Goal: Find contact information: Find contact information

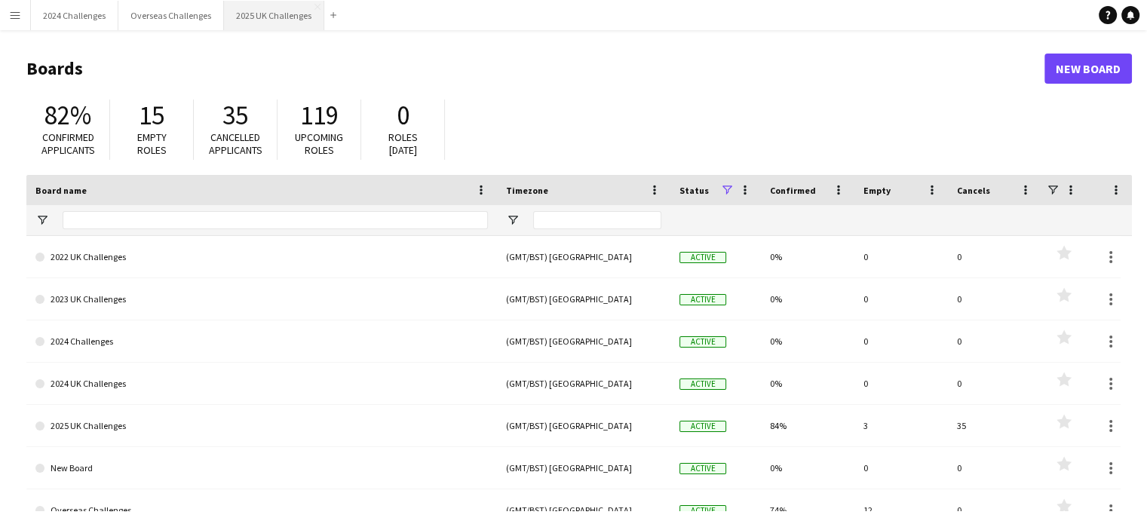
click at [269, 17] on button "2025 UK Challenges Close" at bounding box center [274, 15] width 100 height 29
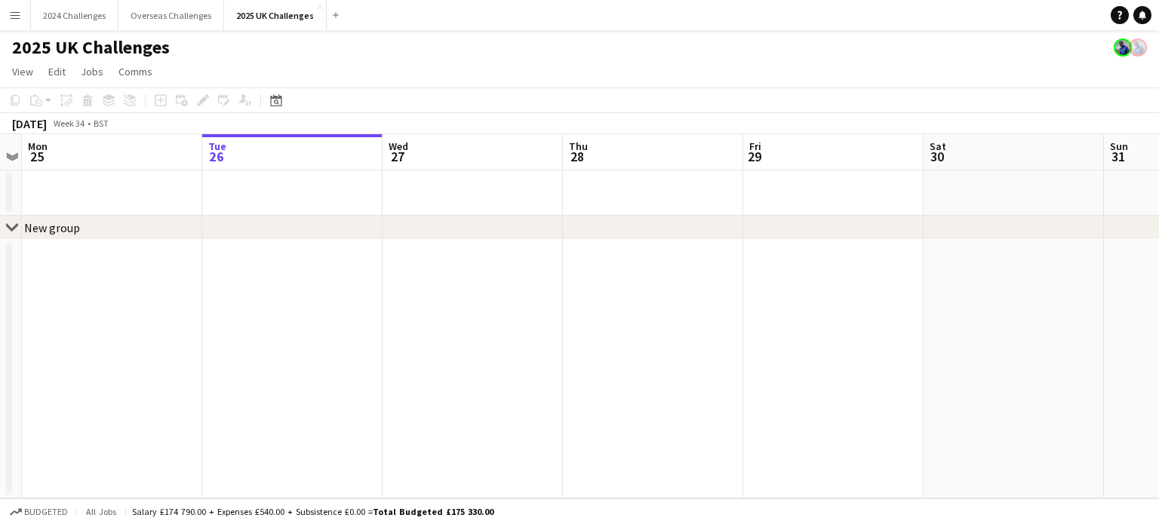
scroll to position [0, 526]
click at [419, 244] on app-calendar-viewport "Fri 22 Sat 23 Sun 24 Mon 25 Tue 26 Wed 27 Thu 28 Fri 29 Sat 30 Sun 31 Mon 1 Tue…" at bounding box center [579, 316] width 1159 height 364
click at [16, 11] on app-icon "Menu" at bounding box center [15, 15] width 12 height 12
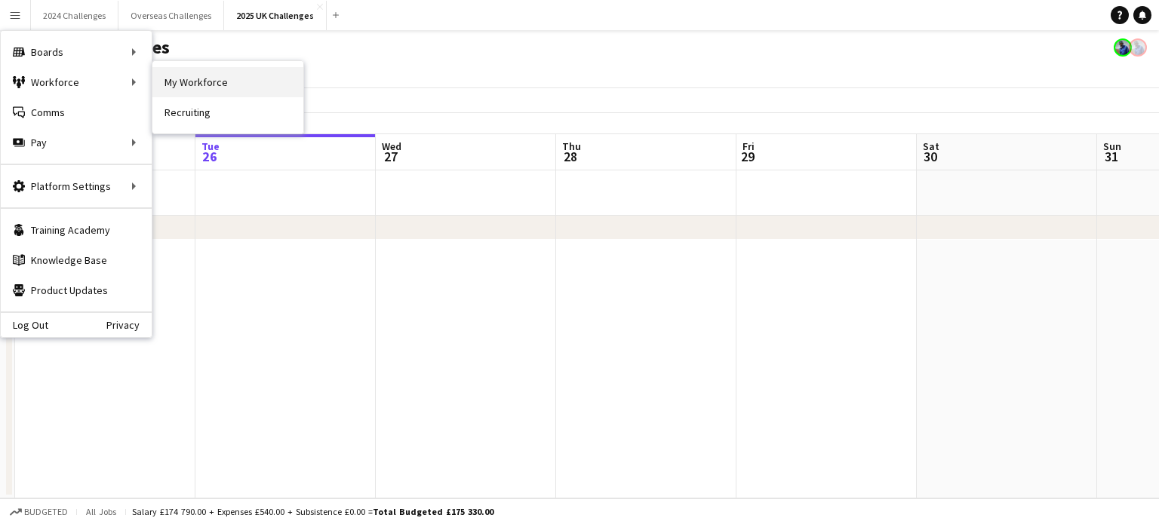
click at [190, 90] on link "My Workforce" at bounding box center [227, 82] width 151 height 30
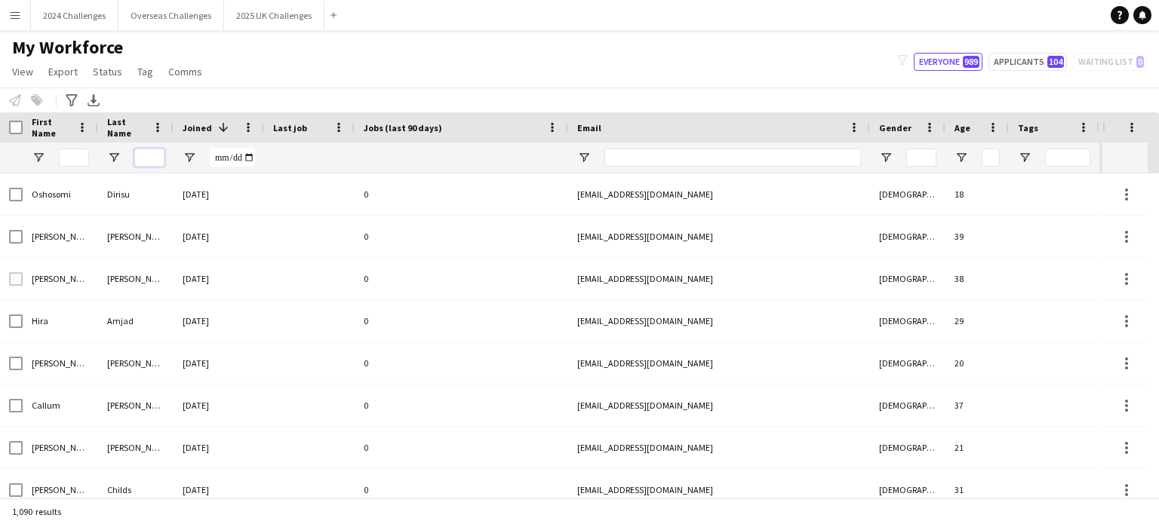
click at [156, 151] on input "Last Name Filter Input" at bounding box center [149, 158] width 30 height 18
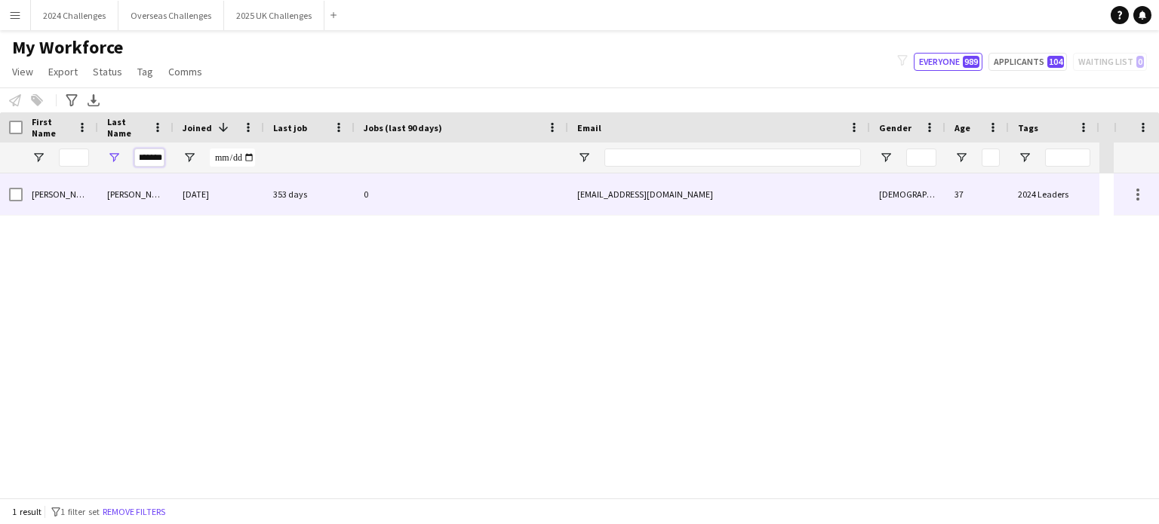
type input "*******"
click at [196, 191] on div "[DATE]" at bounding box center [219, 194] width 91 height 41
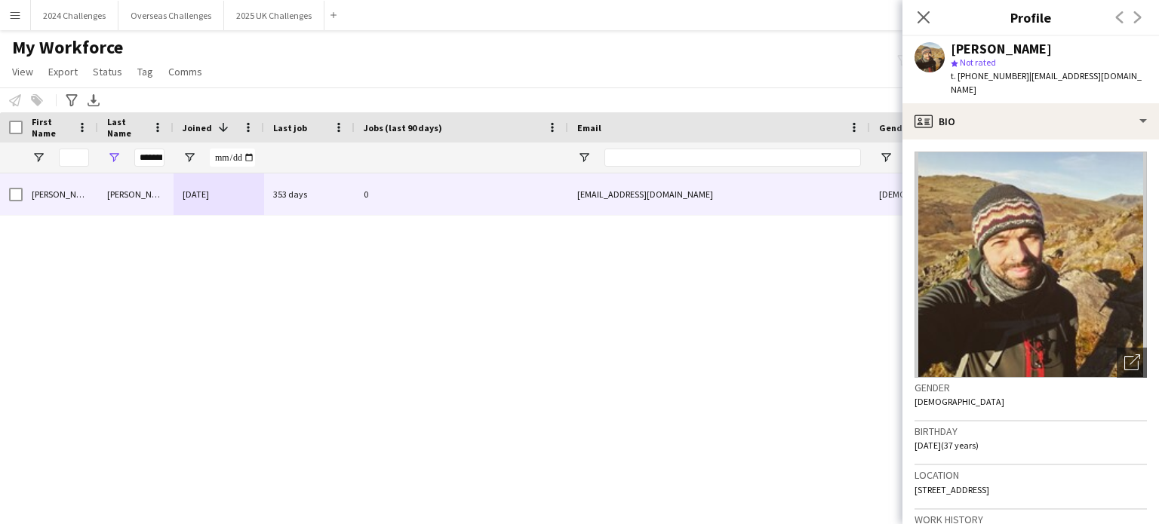
drag, startPoint x: 1020, startPoint y: 74, endPoint x: 973, endPoint y: 76, distance: 46.8
click at [973, 76] on span "t. [PHONE_NUMBER]" at bounding box center [989, 75] width 78 height 11
copy span "07703561312"
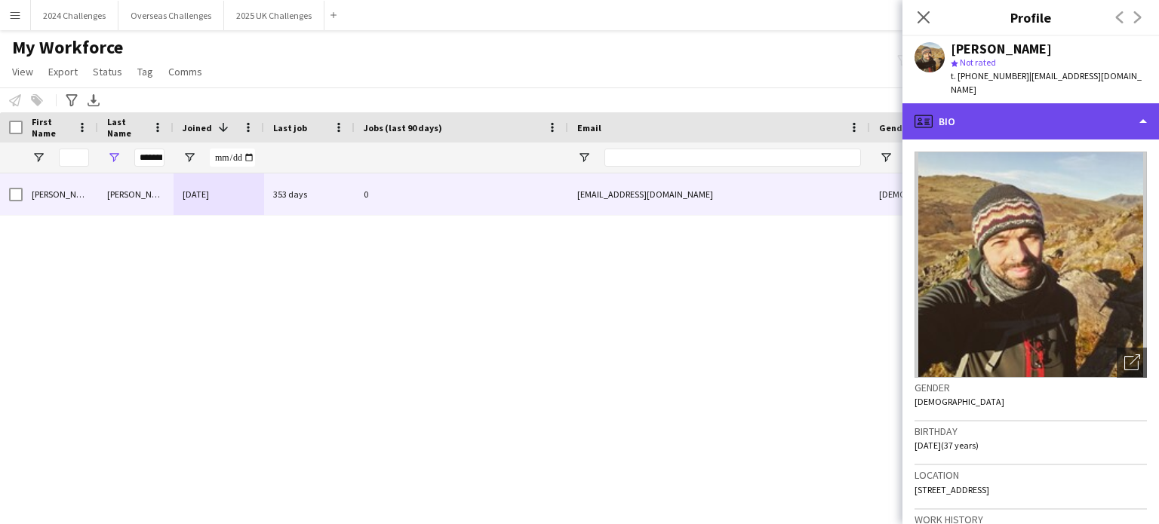
click at [985, 115] on div "profile Bio" at bounding box center [1030, 121] width 256 height 36
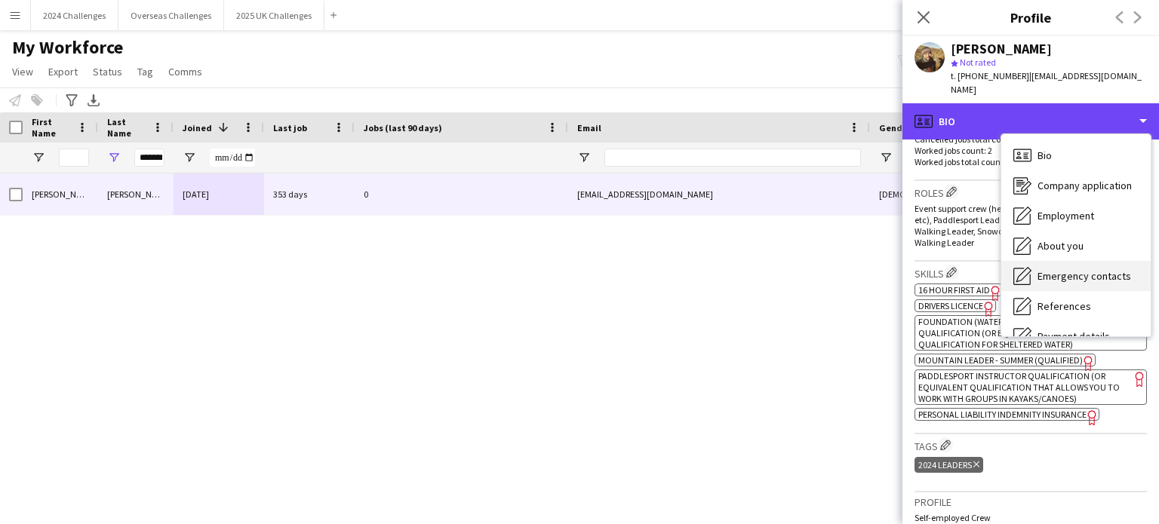
scroll to position [172, 0]
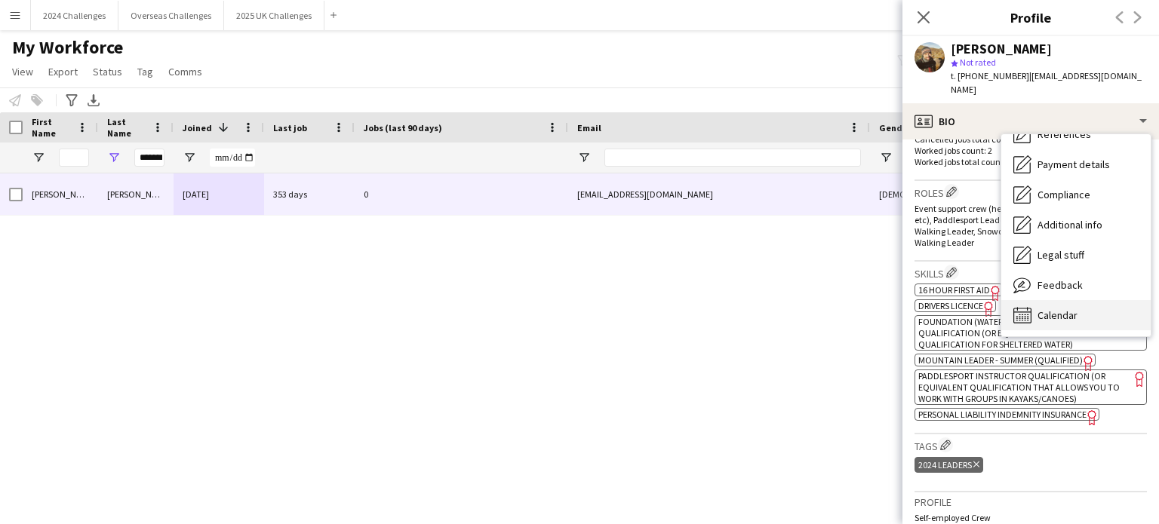
click at [1076, 310] on div "Calendar Calendar" at bounding box center [1075, 315] width 149 height 30
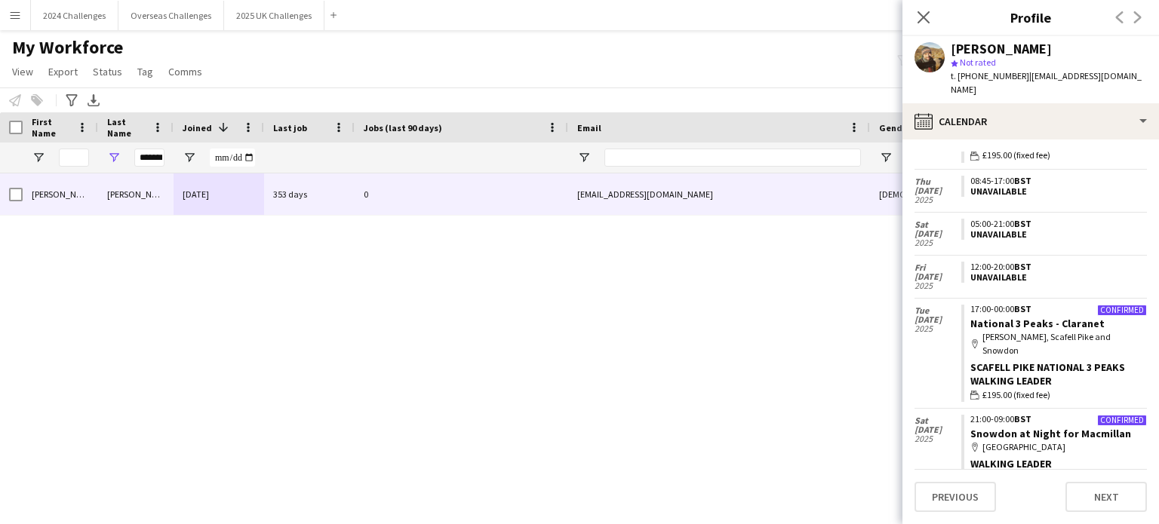
scroll to position [607, 0]
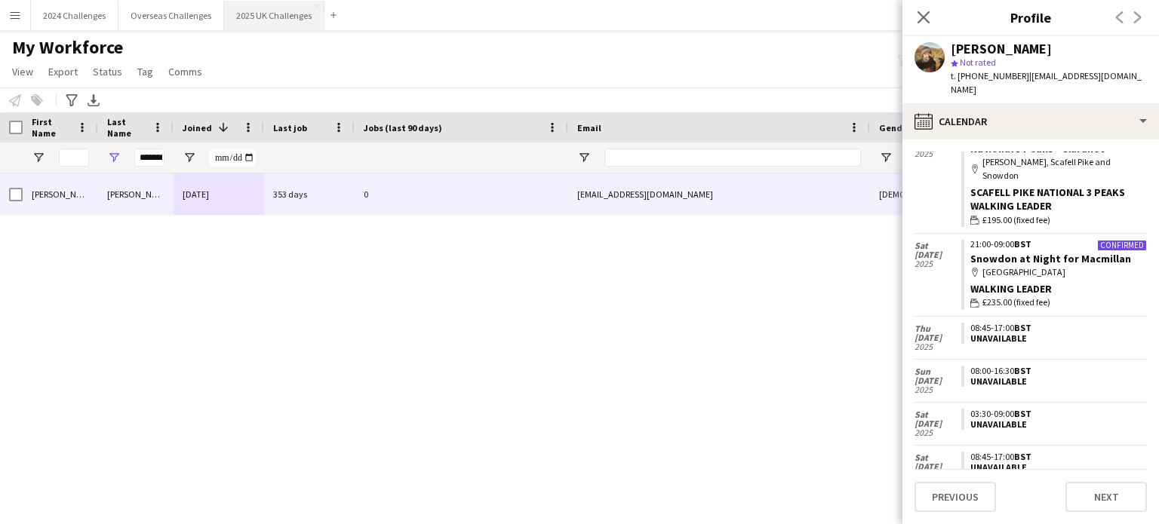
click at [269, 11] on button "2025 UK Challenges Close" at bounding box center [274, 15] width 100 height 29
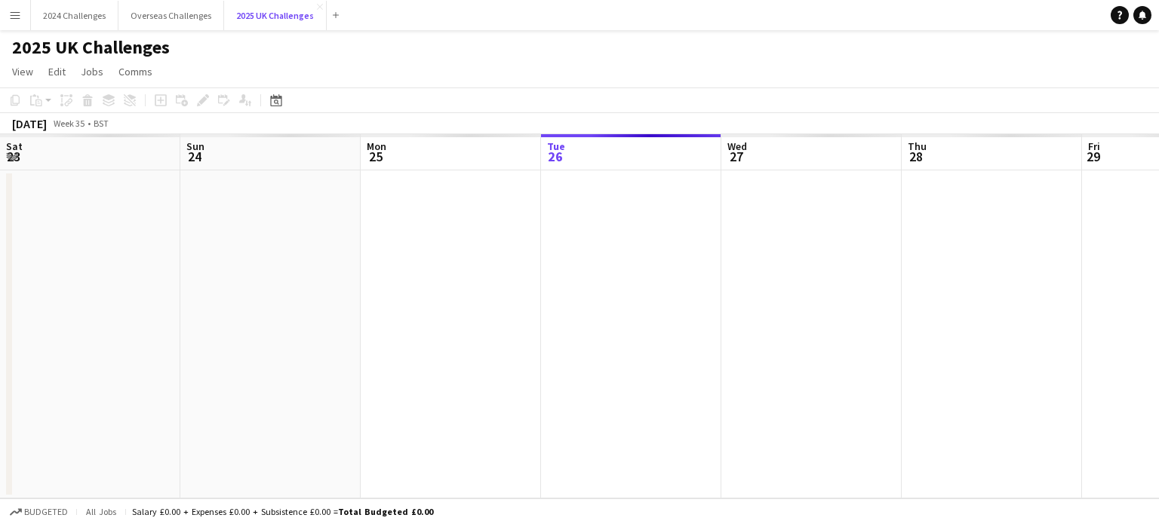
scroll to position [0, 361]
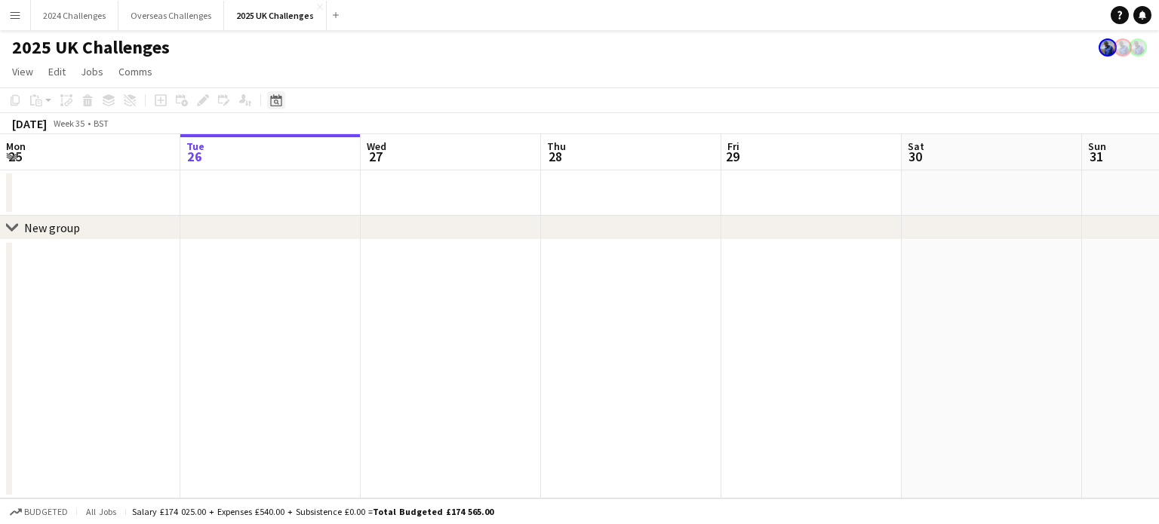
click at [275, 101] on icon at bounding box center [276, 102] width 5 height 5
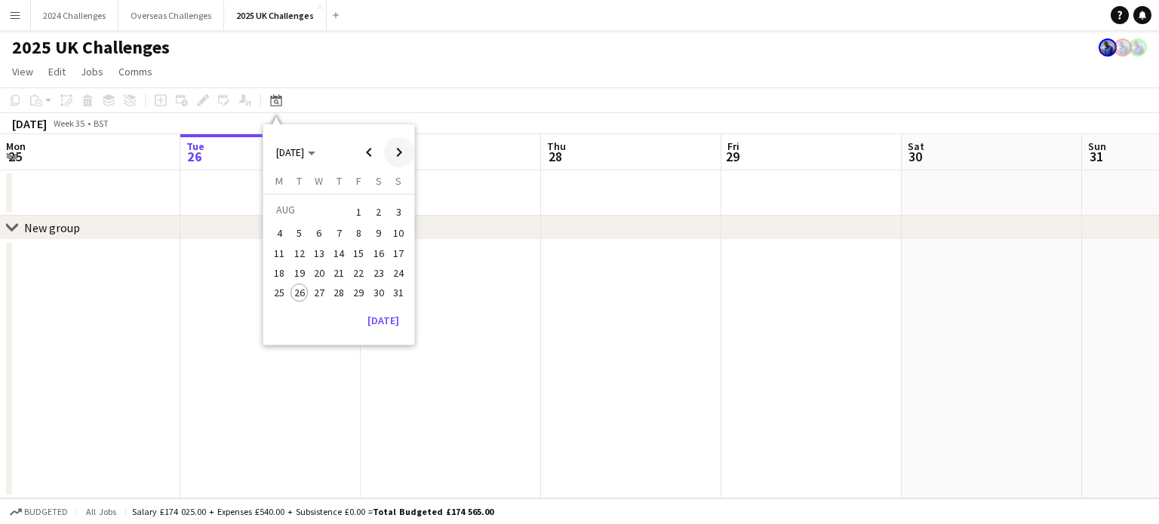
click at [392, 147] on span "Next month" at bounding box center [399, 152] width 30 height 30
click at [379, 252] on span "13" at bounding box center [379, 250] width 18 height 18
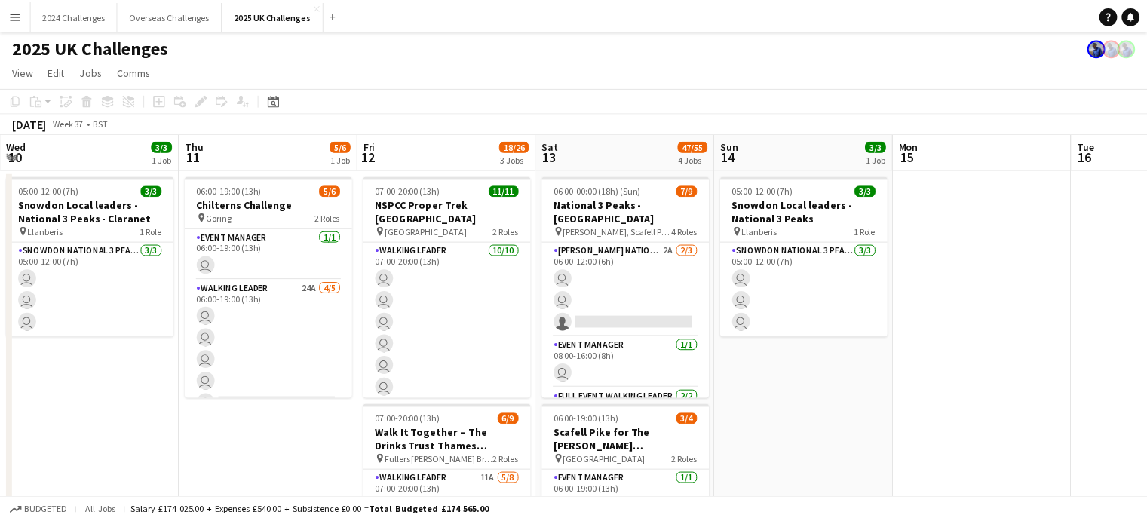
scroll to position [0, 519]
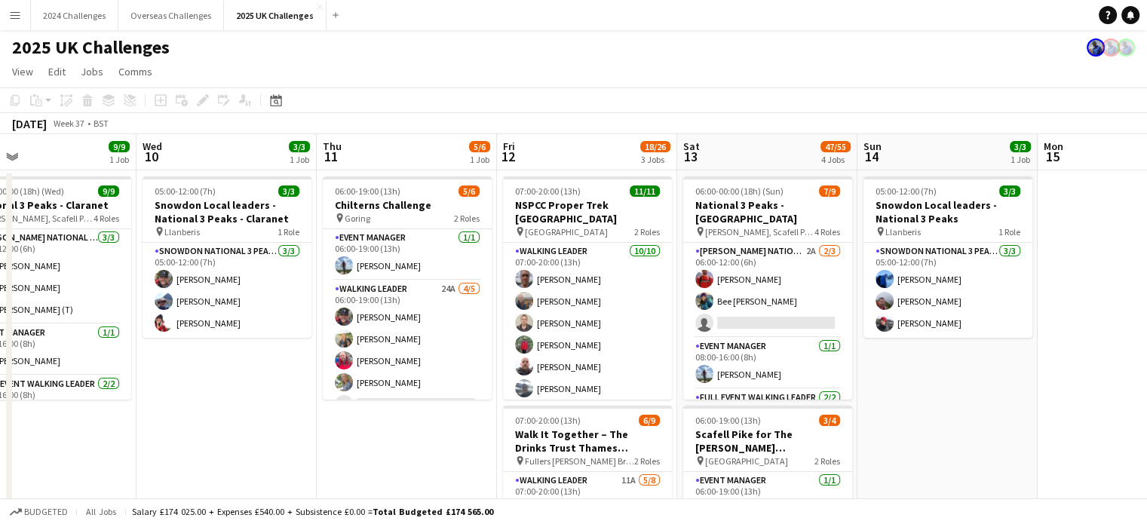
drag, startPoint x: 733, startPoint y: 404, endPoint x: 1027, endPoint y: 355, distance: 298.1
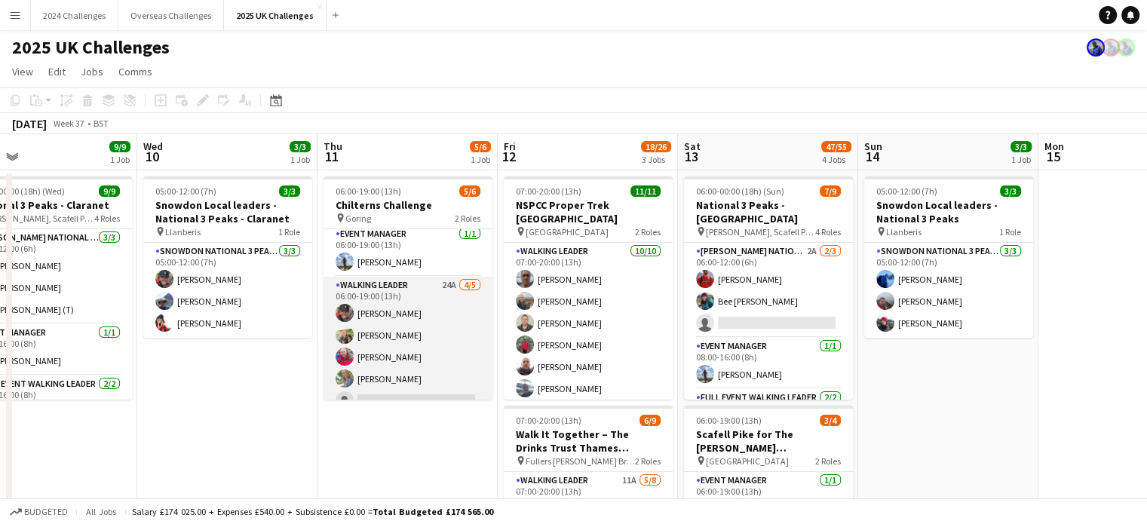
scroll to position [0, 0]
click at [377, 297] on app-card-role "Walking Leader 24A [DATE] 06:00-19:00 (13h) [PERSON_NAME] [PERSON_NAME] [PERSON…" at bounding box center [408, 350] width 169 height 139
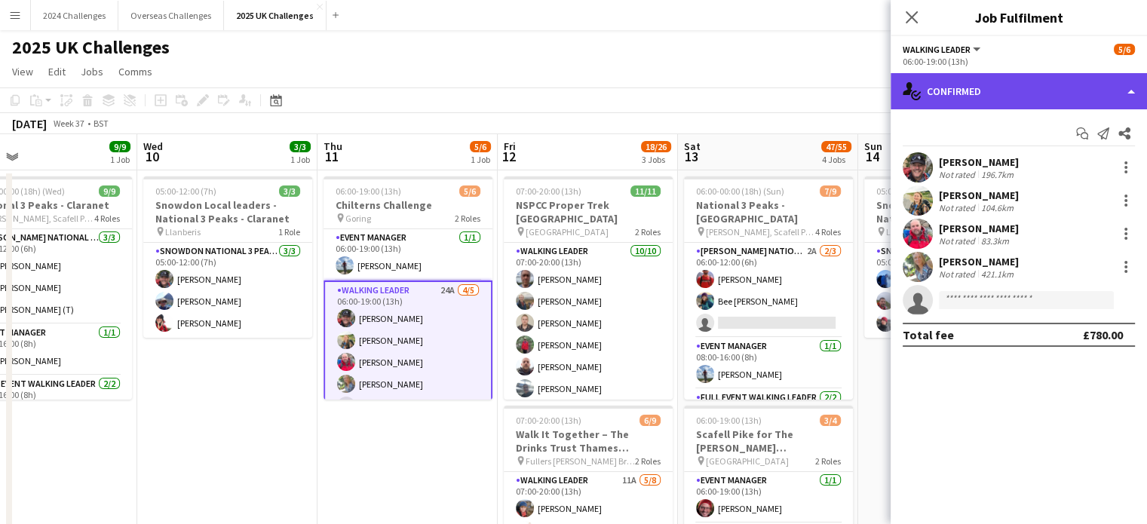
click at [986, 88] on div "single-neutral-actions-check-2 Confirmed" at bounding box center [1019, 91] width 256 height 36
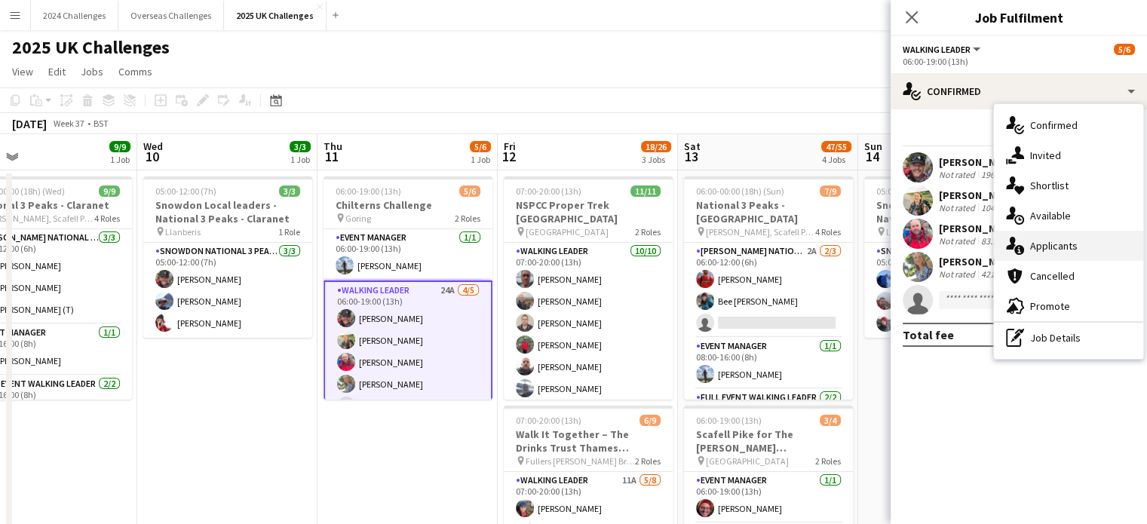
click at [1049, 249] on div "single-neutral-actions-information Applicants" at bounding box center [1068, 246] width 149 height 30
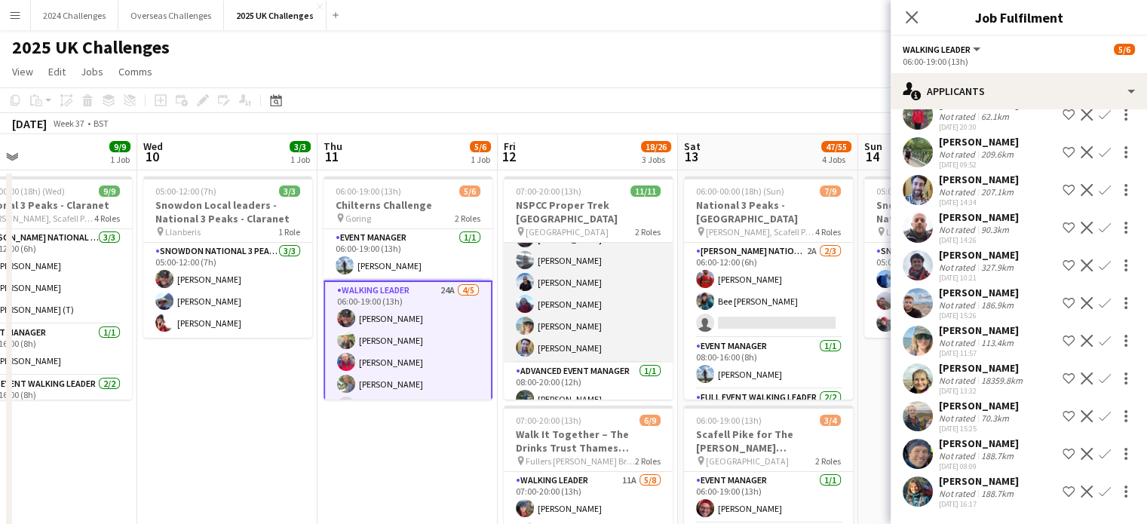
scroll to position [54, 0]
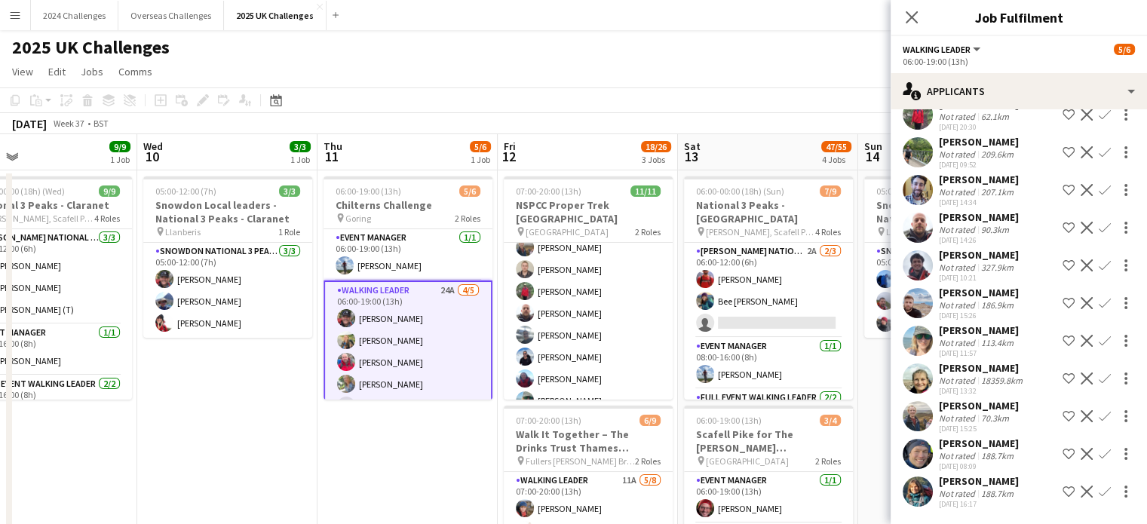
click at [987, 361] on div "[PERSON_NAME]" at bounding box center [982, 368] width 87 height 14
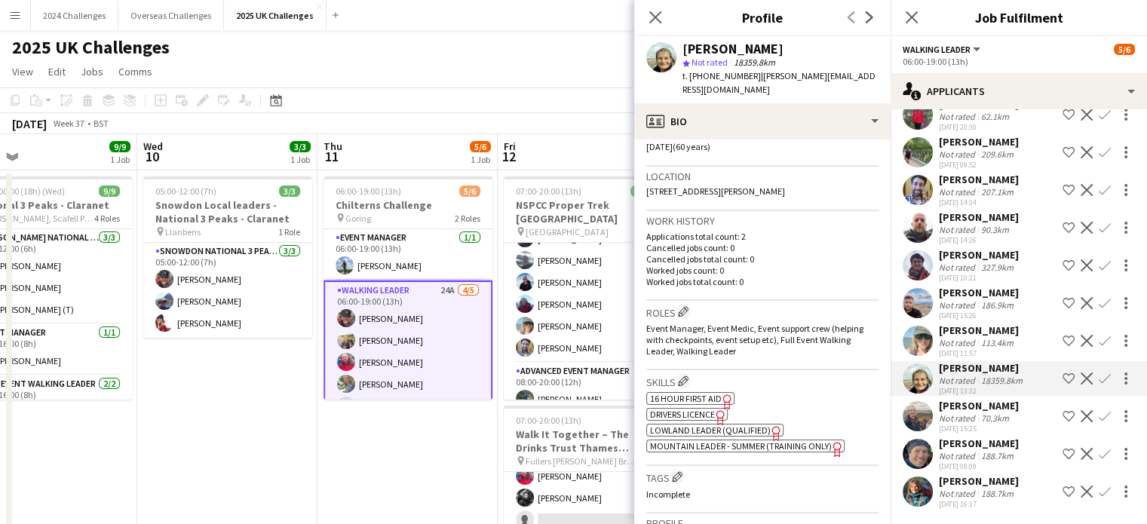
scroll to position [302, 0]
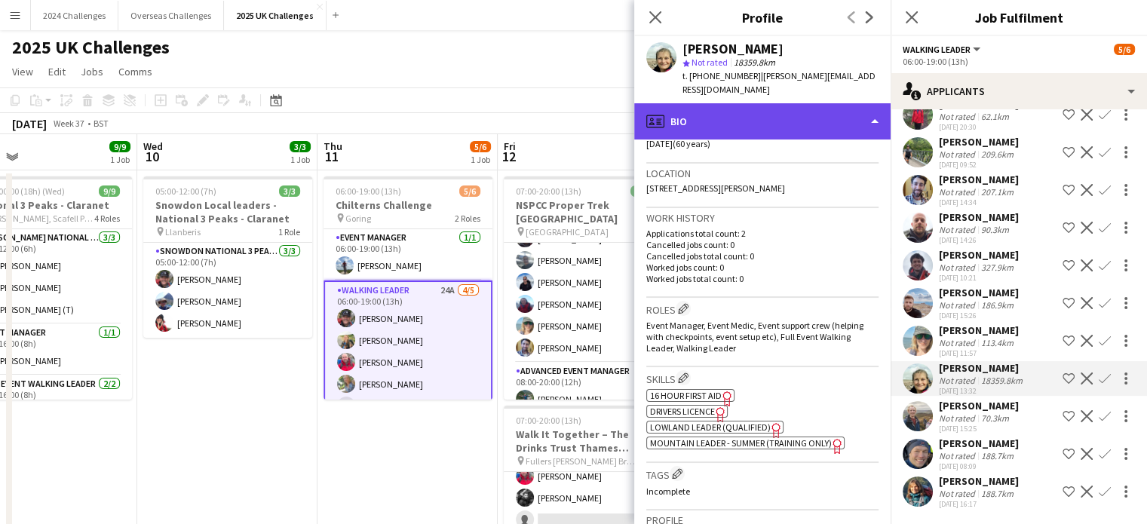
click at [825, 103] on div "profile Bio" at bounding box center [762, 121] width 256 height 36
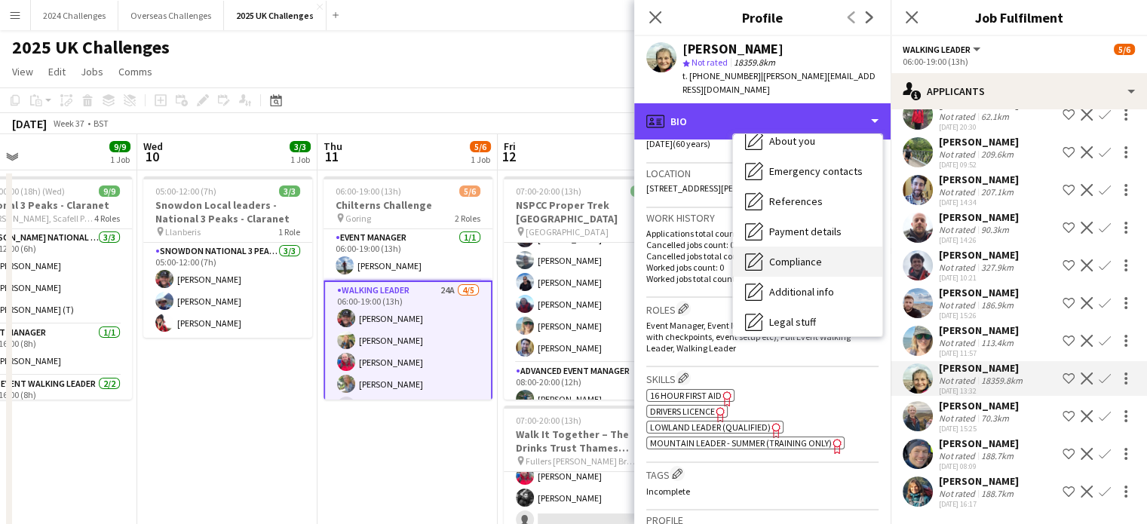
scroll to position [202, 0]
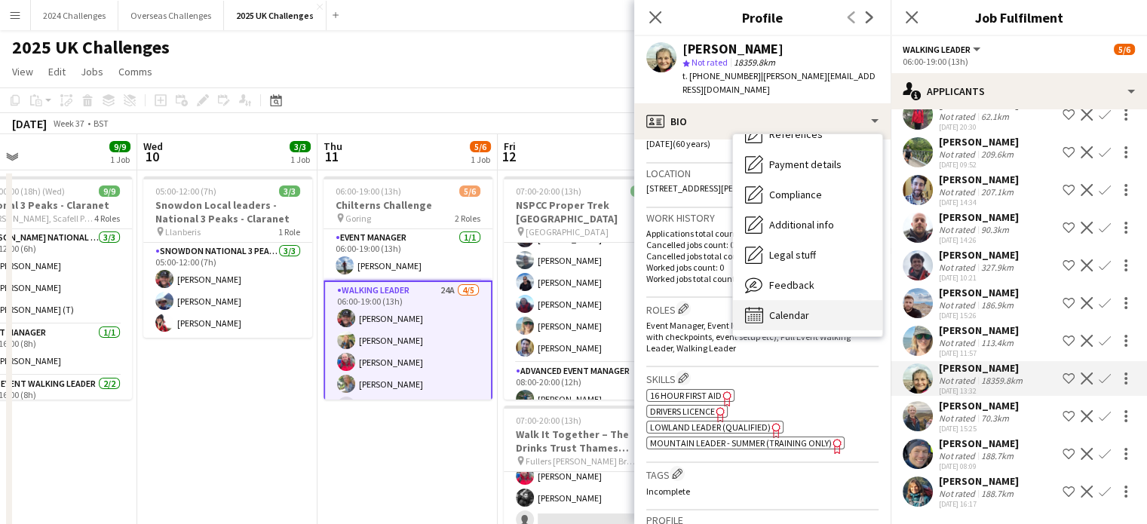
click at [815, 300] on div "Calendar Calendar" at bounding box center [807, 315] width 149 height 30
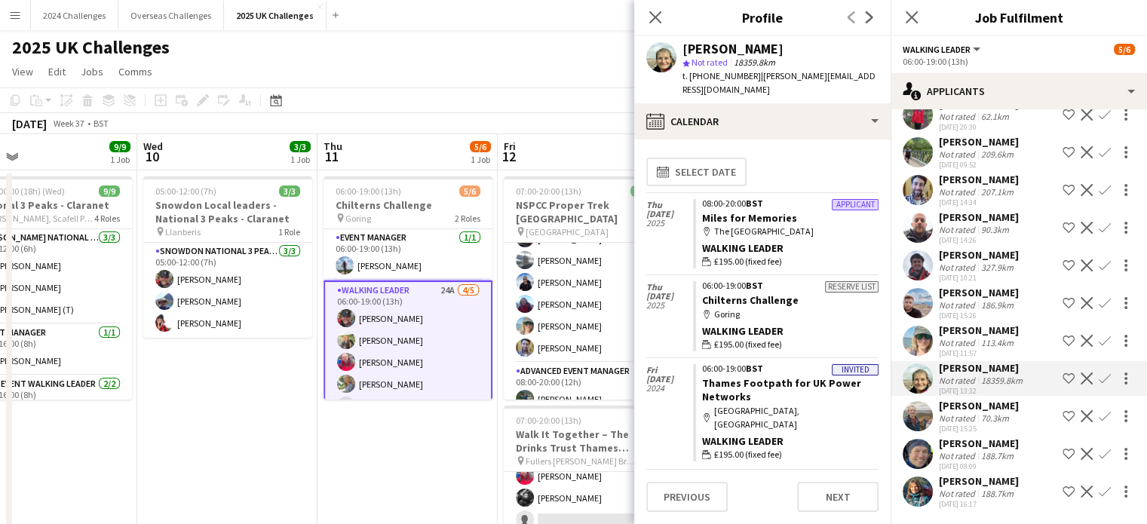
click at [974, 375] on div "Not rated" at bounding box center [958, 380] width 39 height 11
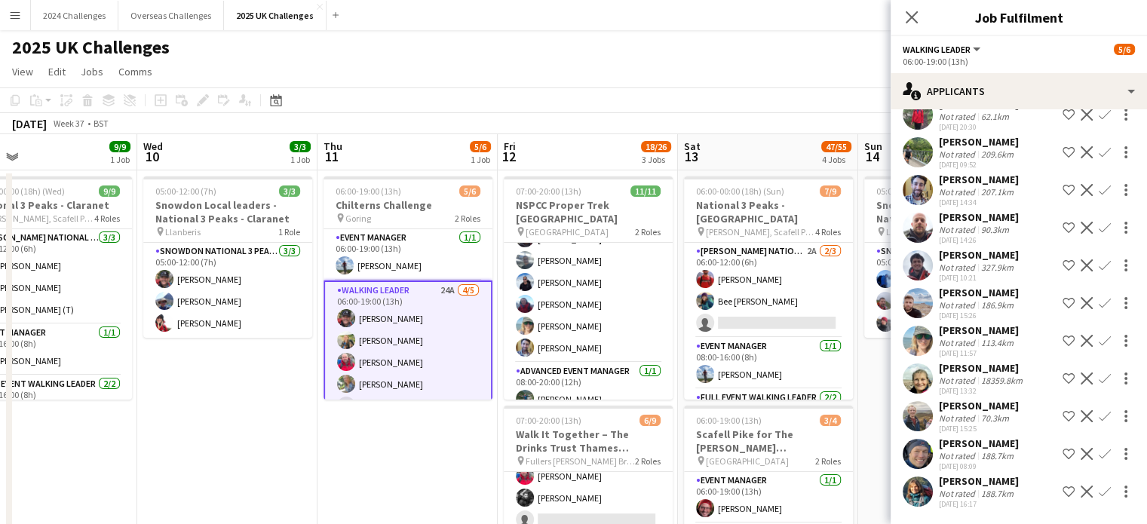
click at [974, 375] on div "Not rated" at bounding box center [958, 380] width 39 height 11
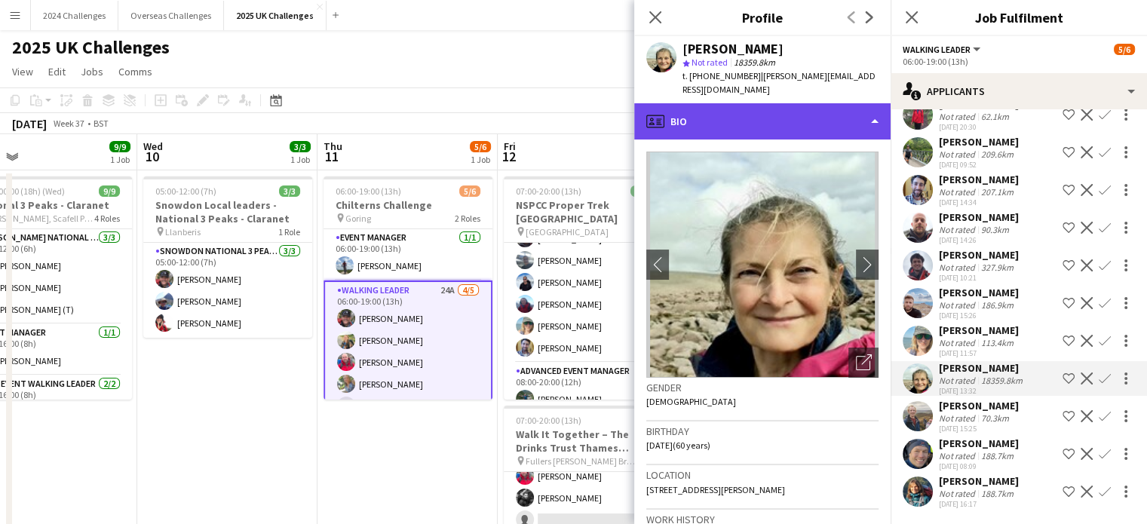
click at [874, 103] on div "profile Bio" at bounding box center [762, 121] width 256 height 36
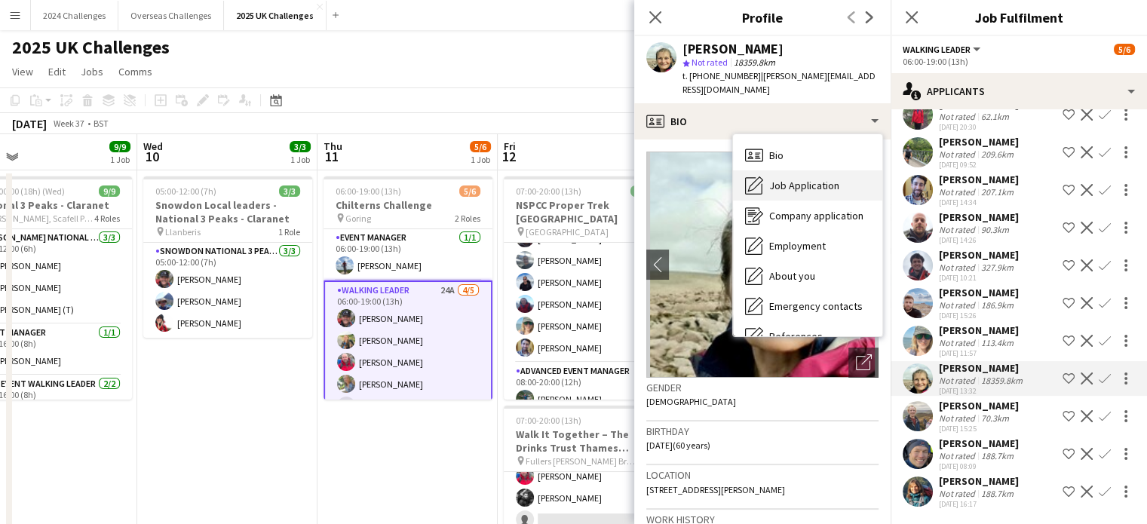
click at [834, 179] on span "Job Application" at bounding box center [804, 186] width 70 height 14
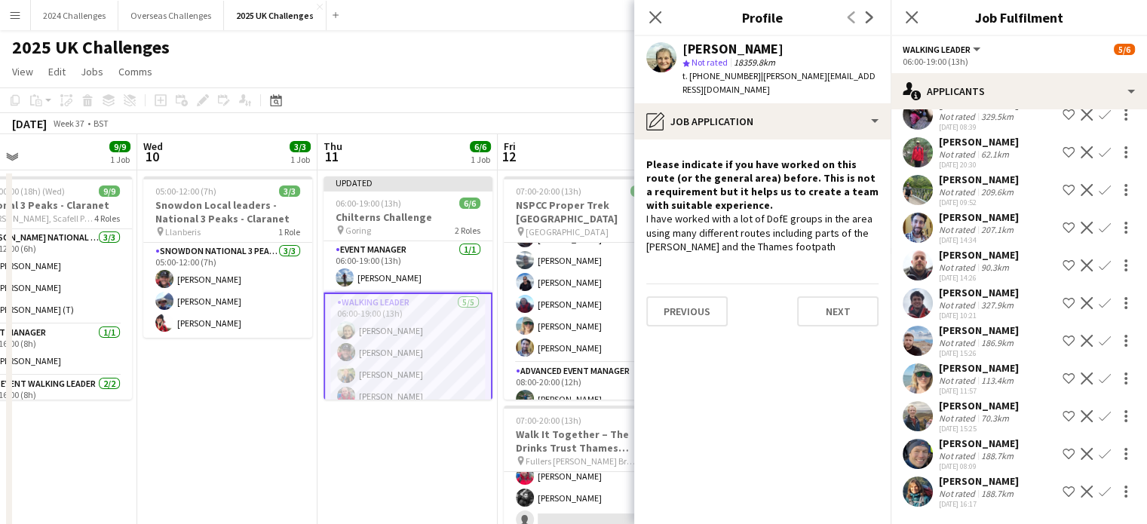
scroll to position [536, 0]
click at [457, 54] on div "2025 UK Challenges" at bounding box center [573, 44] width 1147 height 29
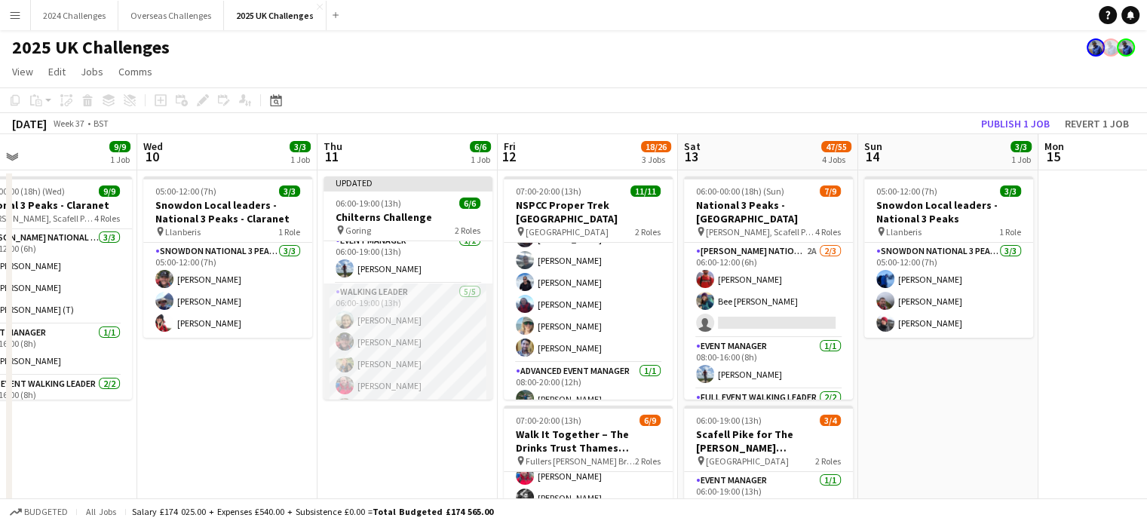
scroll to position [0, 0]
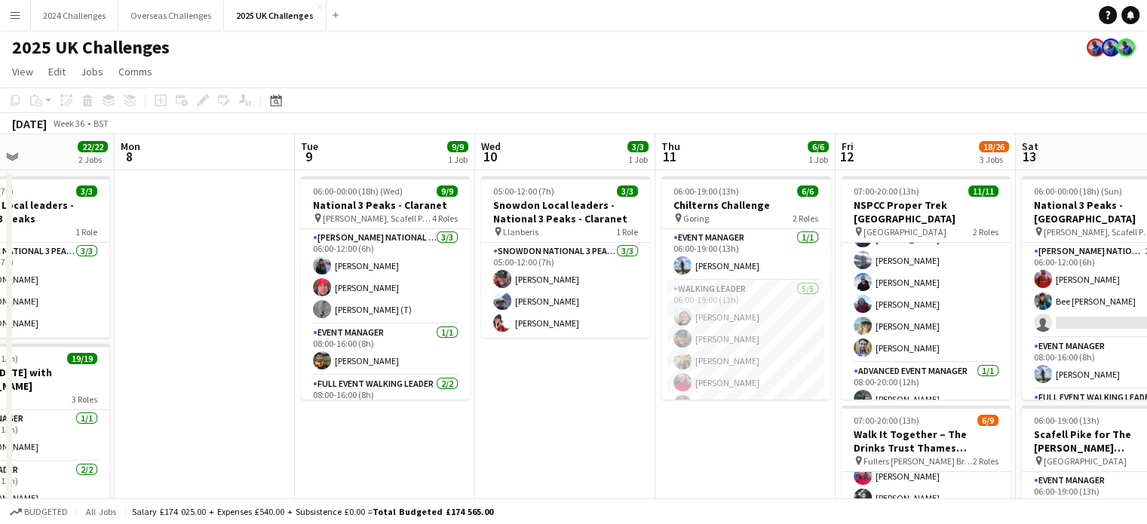
drag, startPoint x: 194, startPoint y: 407, endPoint x: 532, endPoint y: 408, distance: 338.0
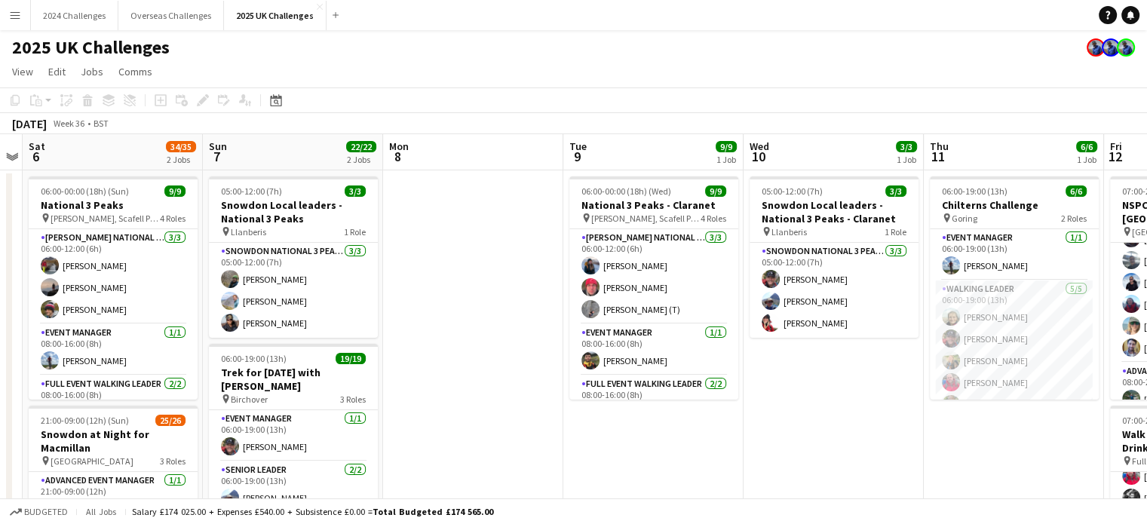
scroll to position [0, 333]
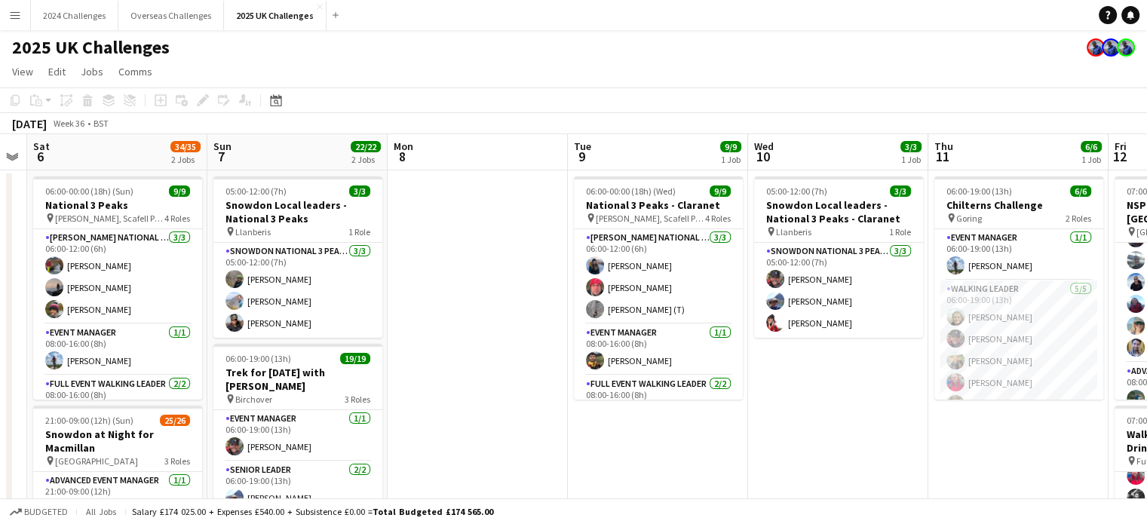
drag, startPoint x: 210, startPoint y: 364, endPoint x: 484, endPoint y: 355, distance: 273.2
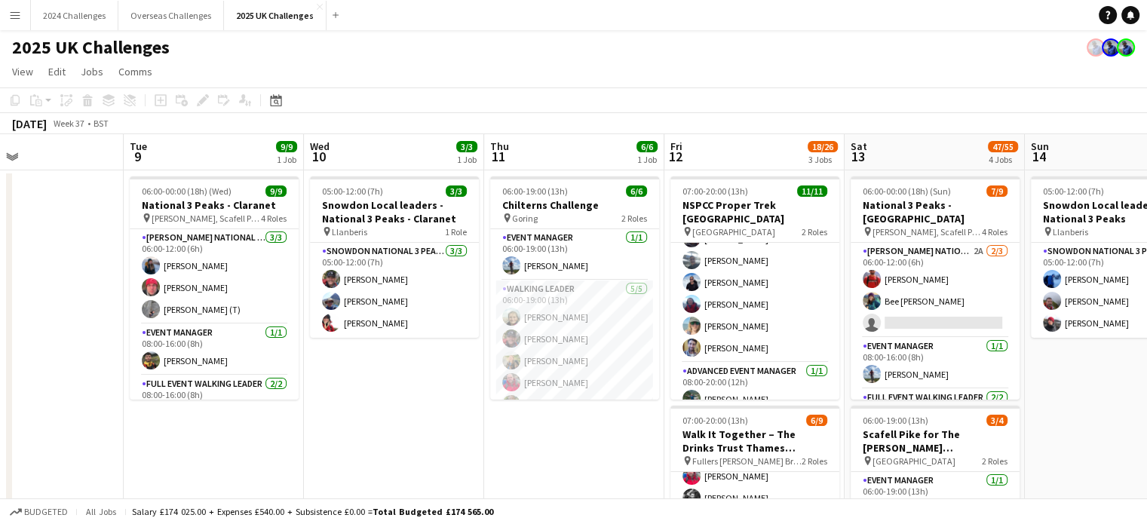
drag, startPoint x: 870, startPoint y: 417, endPoint x: 425, endPoint y: 437, distance: 444.7
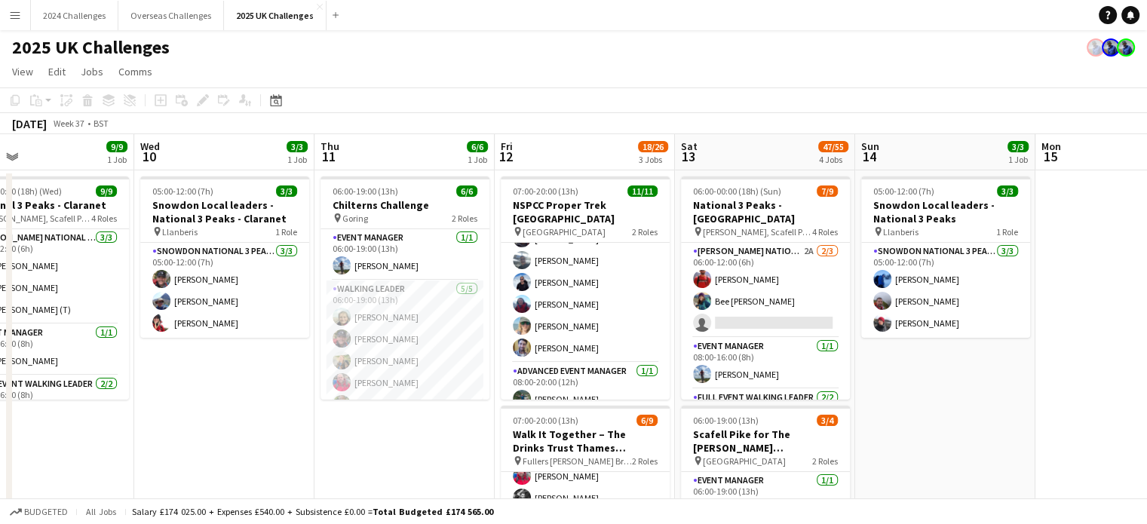
scroll to position [0, 604]
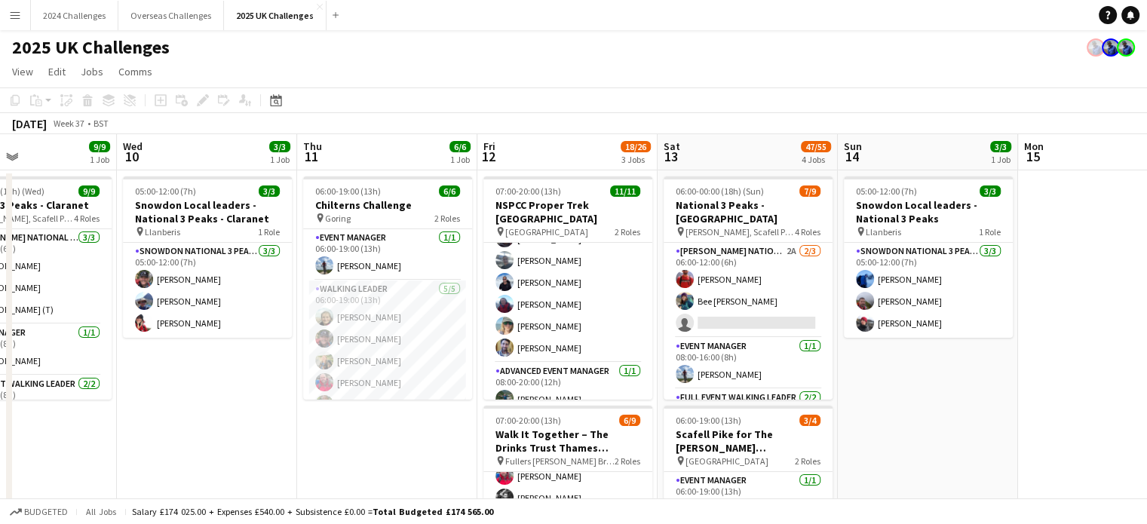
drag, startPoint x: 600, startPoint y: 468, endPoint x: 417, endPoint y: 469, distance: 183.3
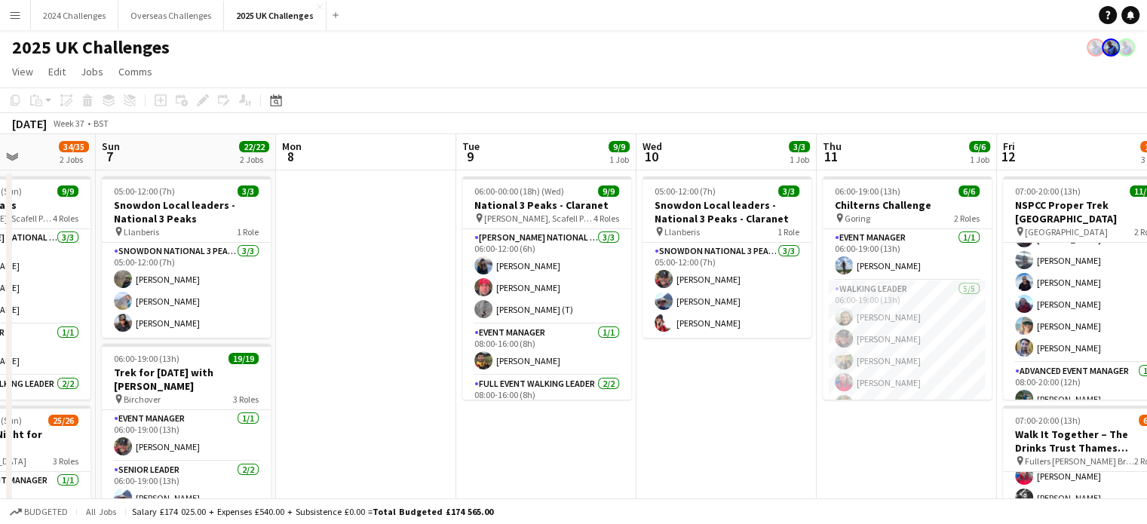
drag, startPoint x: 272, startPoint y: 441, endPoint x: 791, endPoint y: 395, distance: 521.0
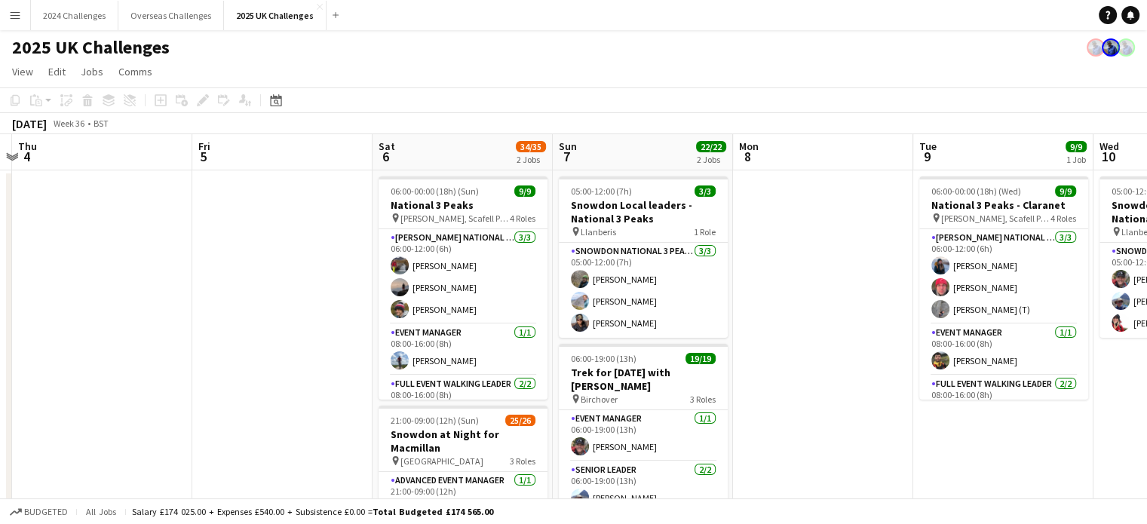
scroll to position [0, 348]
drag, startPoint x: 343, startPoint y: 396, endPoint x: 801, endPoint y: 384, distance: 458.1
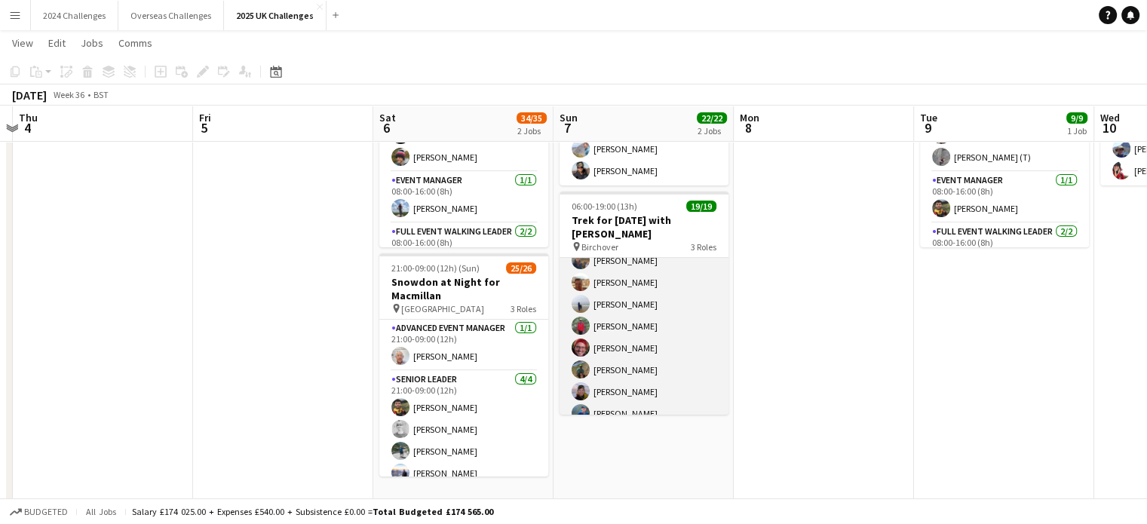
scroll to position [226, 0]
click at [622, 346] on app-card-role "Walking Leader 16/16 06:00-19:00 (13h) [PERSON_NAME] [PERSON_NAME] [PERSON_NAME…" at bounding box center [644, 345] width 169 height 379
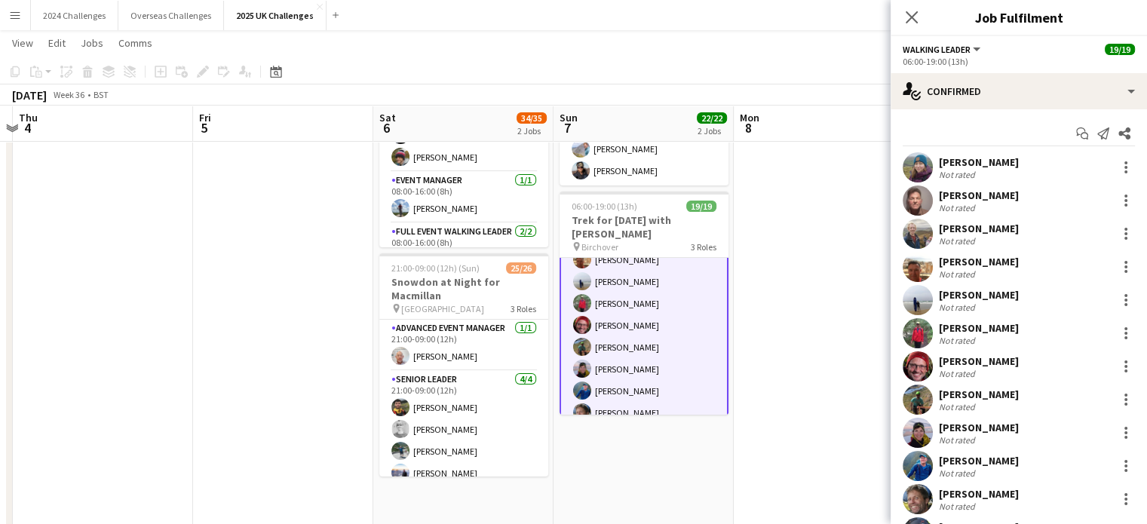
scroll to position [227, 0]
click at [987, 386] on div "[PERSON_NAME] Not rated 49.3km" at bounding box center [1019, 400] width 256 height 30
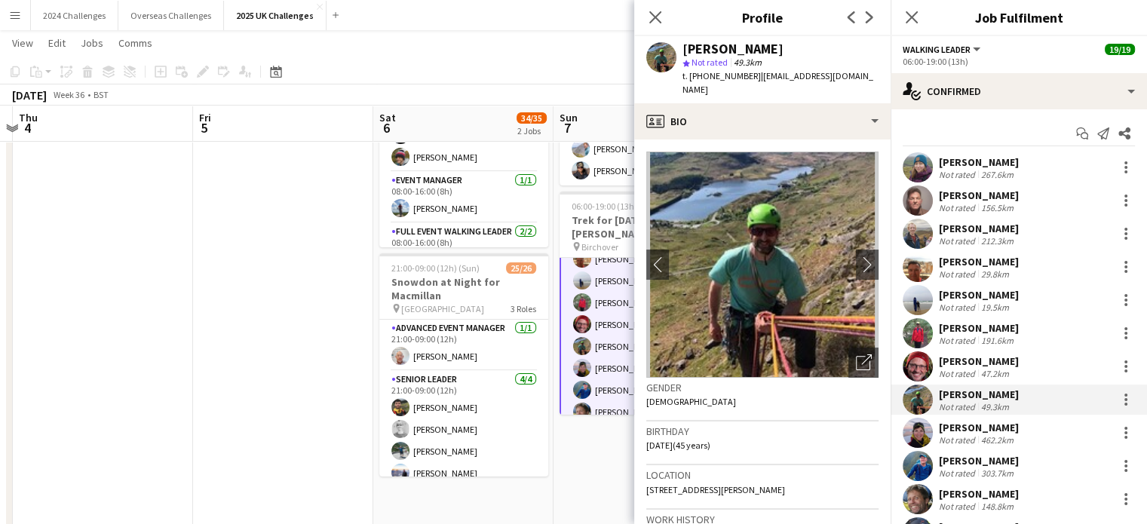
drag, startPoint x: 757, startPoint y: 89, endPoint x: 756, endPoint y: 79, distance: 9.9
click at [756, 79] on div "t. [PHONE_NUMBER] | [PERSON_NAME][EMAIL_ADDRESS][DOMAIN_NAME]" at bounding box center [781, 82] width 196 height 27
copy span "[EMAIL_ADDRESS][DOMAIN_NAME]"
drag, startPoint x: 759, startPoint y: 46, endPoint x: 685, endPoint y: 44, distance: 74.0
click at [685, 44] on div "[PERSON_NAME]" at bounding box center [781, 49] width 196 height 14
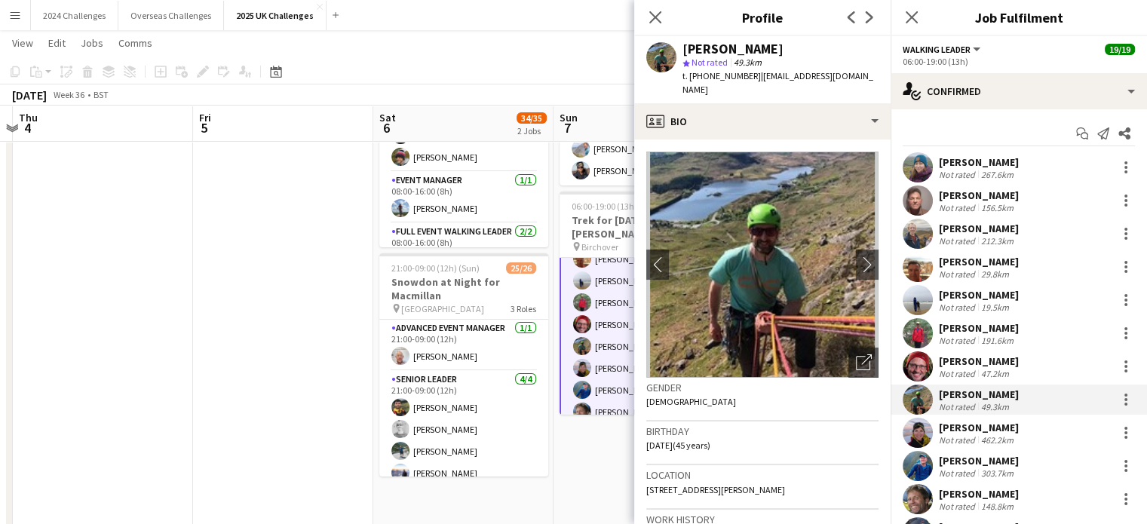
copy div "[PERSON_NAME]"
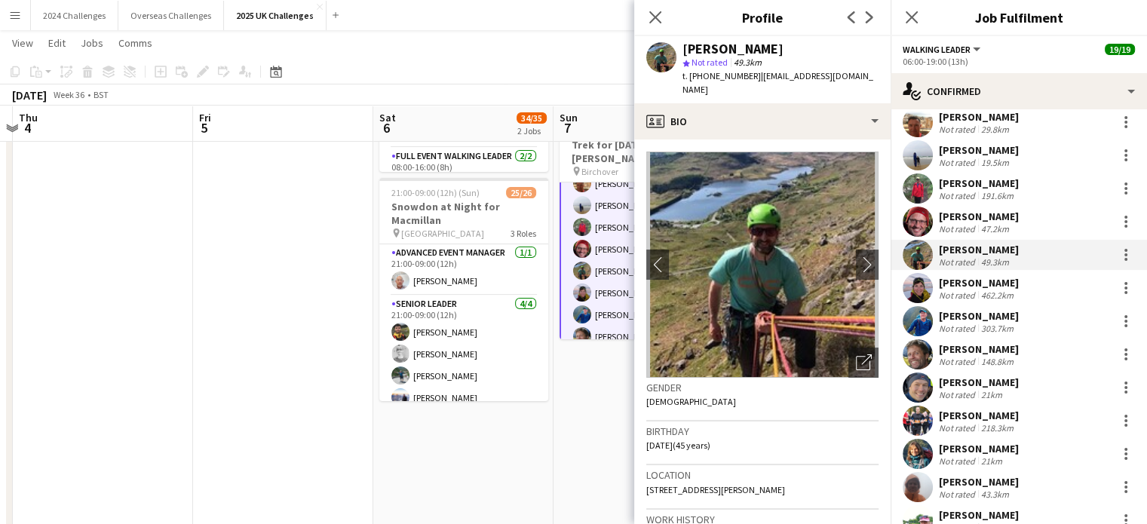
scroll to position [124, 0]
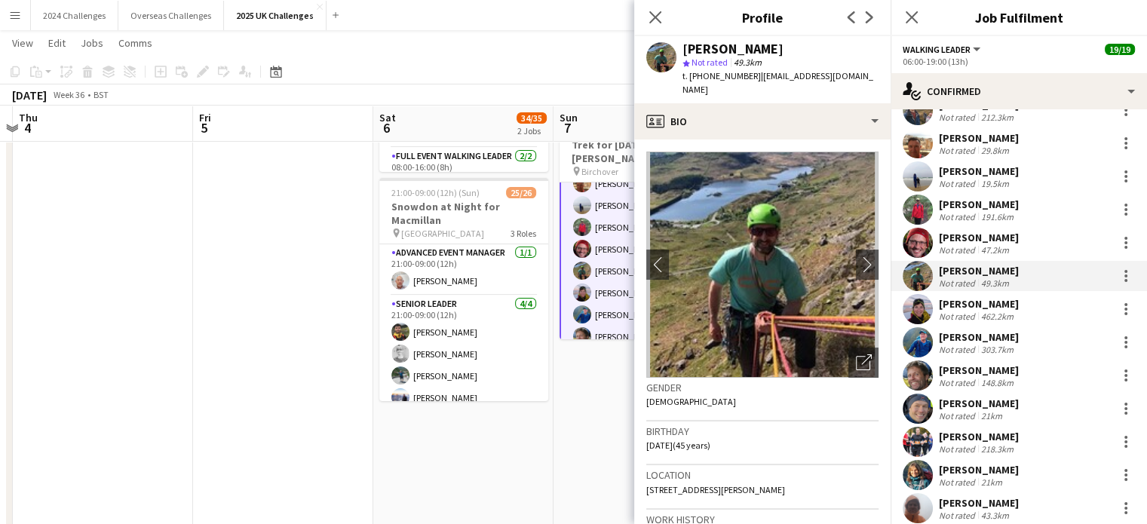
click at [505, 54] on app-page-menu "View Day view expanded Day view collapsed Month view Date picker Jump to [DATE]…" at bounding box center [573, 44] width 1147 height 29
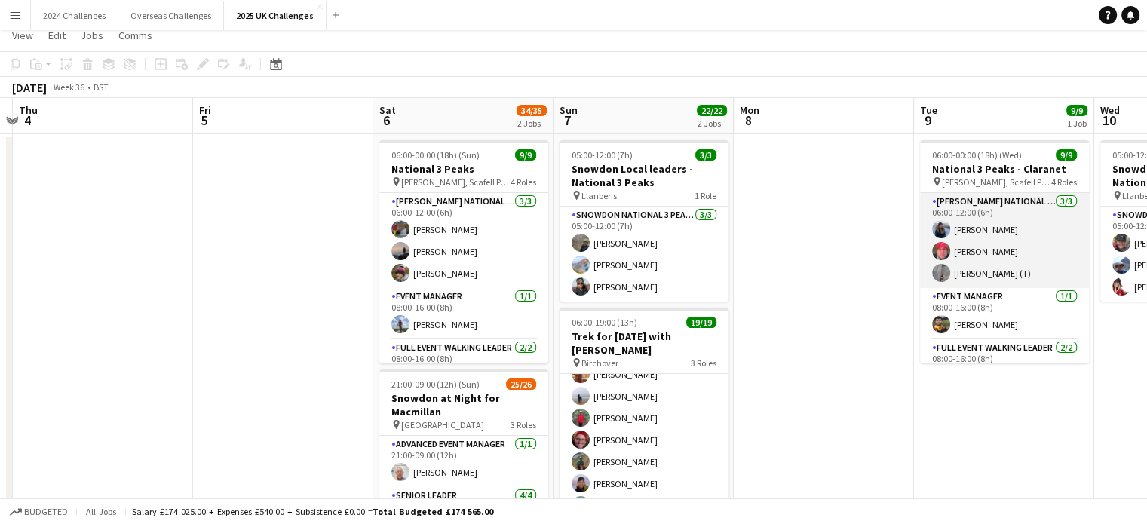
scroll to position [0, 0]
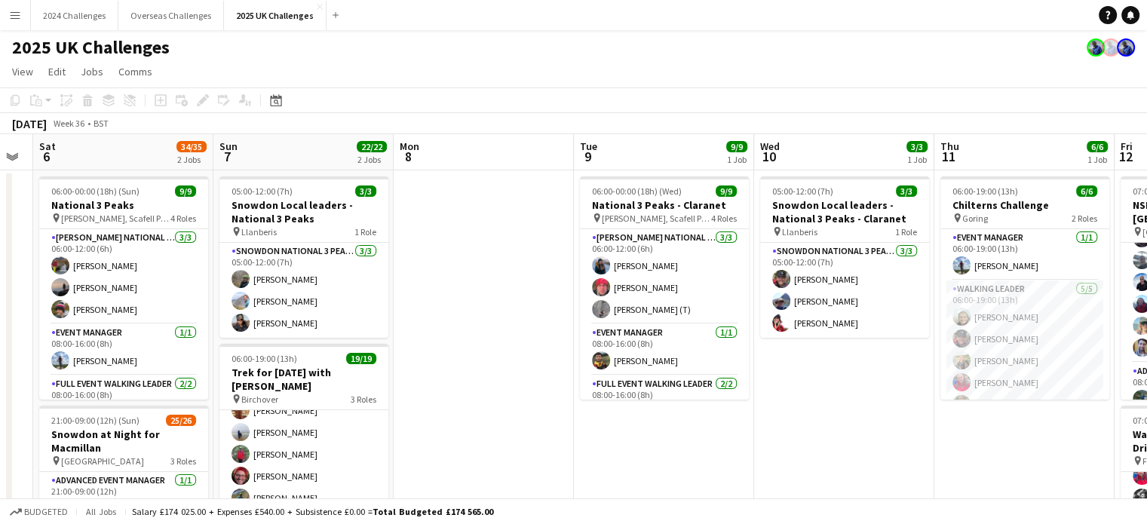
drag, startPoint x: 1020, startPoint y: 409, endPoint x: 473, endPoint y: 405, distance: 546.9
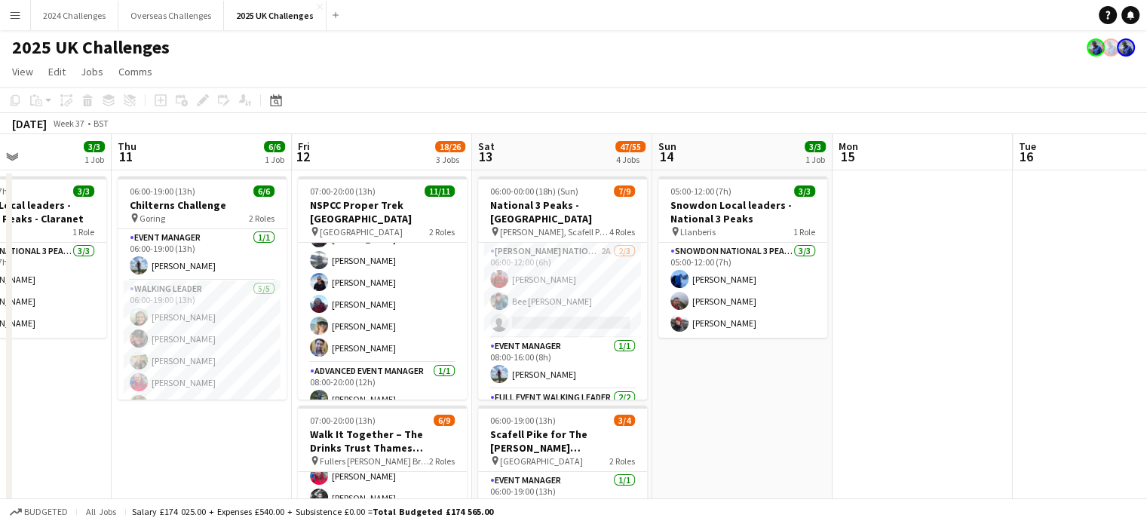
drag, startPoint x: 953, startPoint y: 376, endPoint x: 336, endPoint y: 374, distance: 616.3
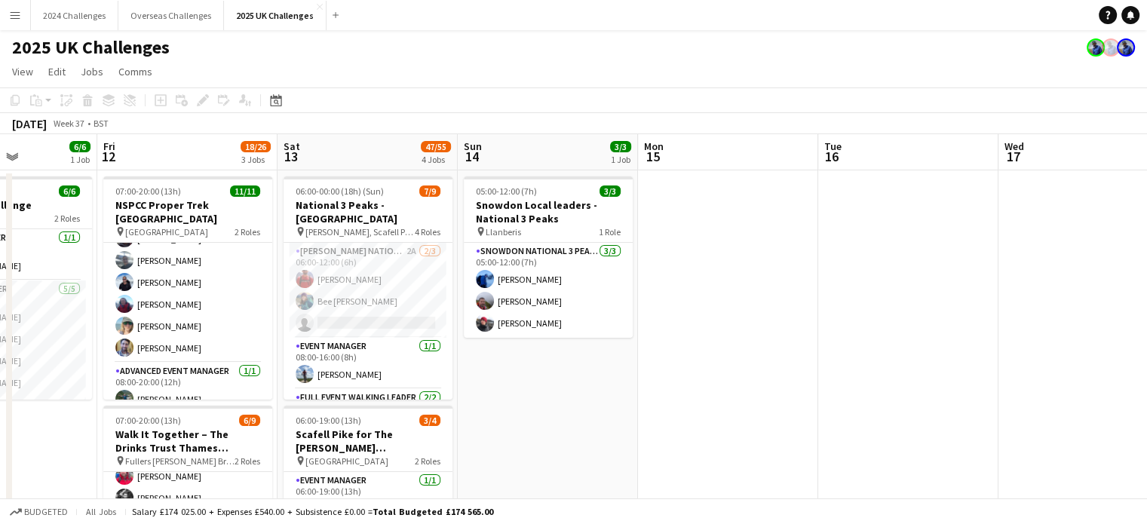
drag, startPoint x: 920, startPoint y: 361, endPoint x: 394, endPoint y: 363, distance: 526.5
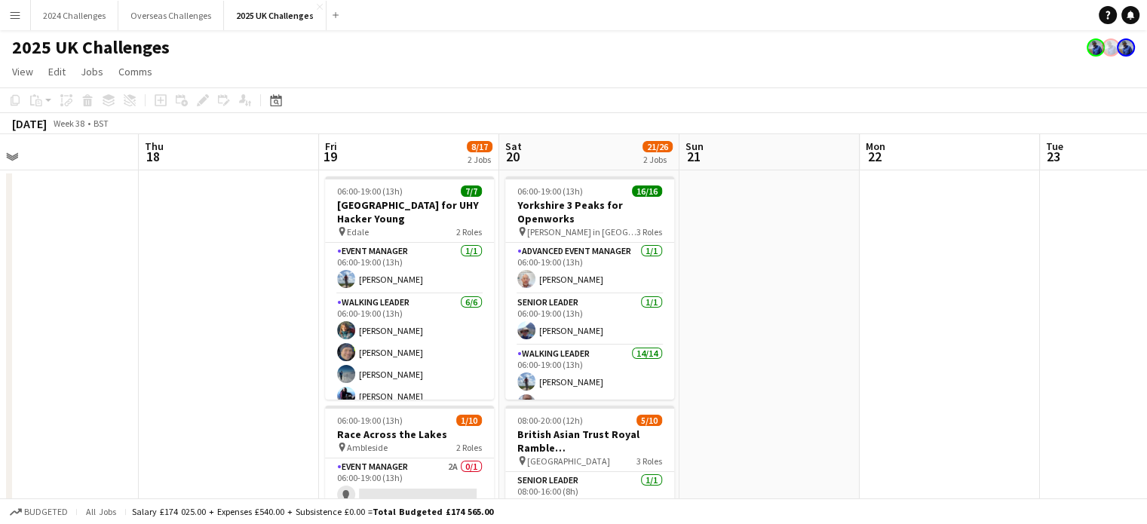
drag, startPoint x: 380, startPoint y: 359, endPoint x: 219, endPoint y: 355, distance: 161.5
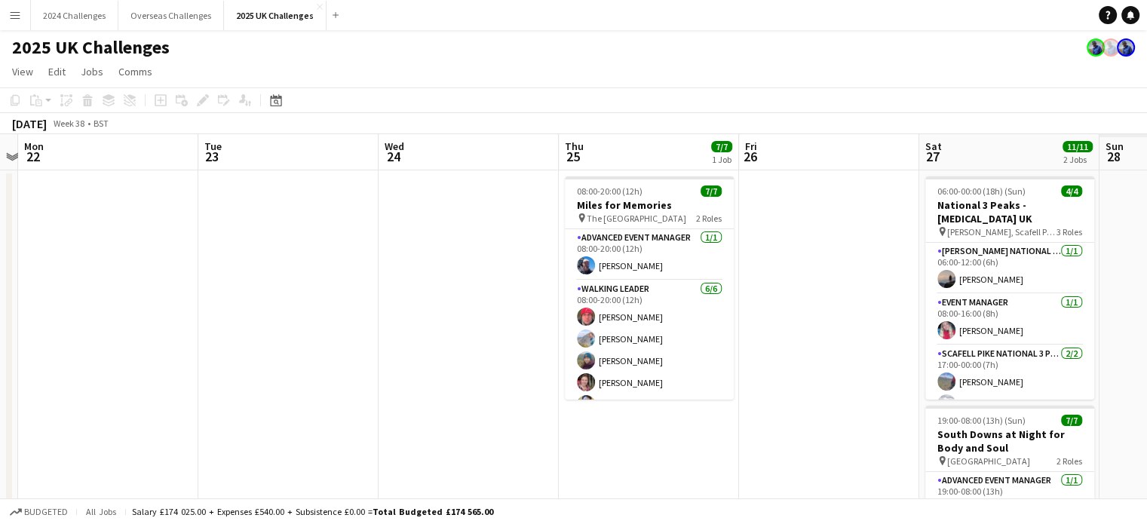
drag, startPoint x: 984, startPoint y: 362, endPoint x: 477, endPoint y: 356, distance: 507.7
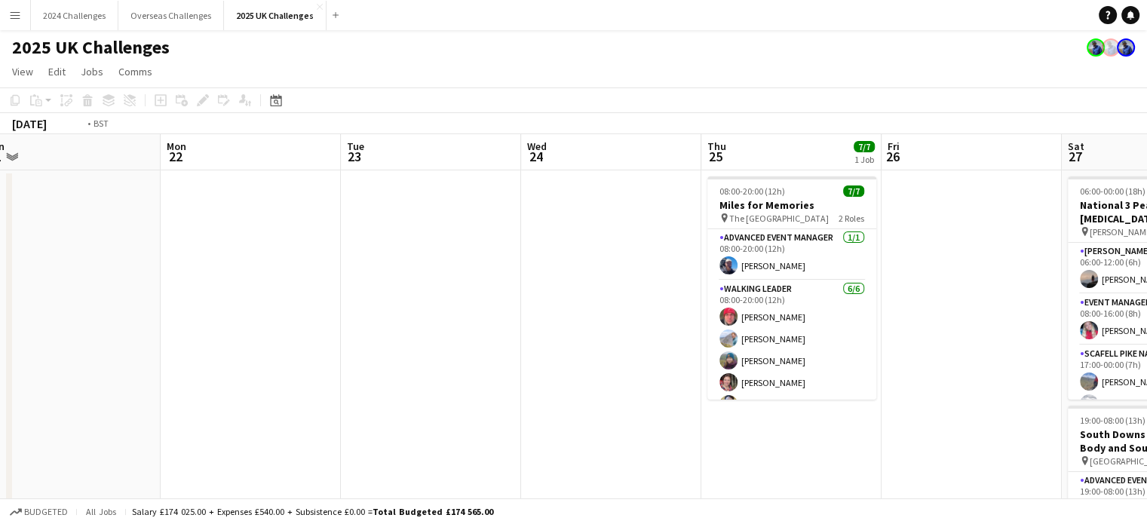
scroll to position [0, 561]
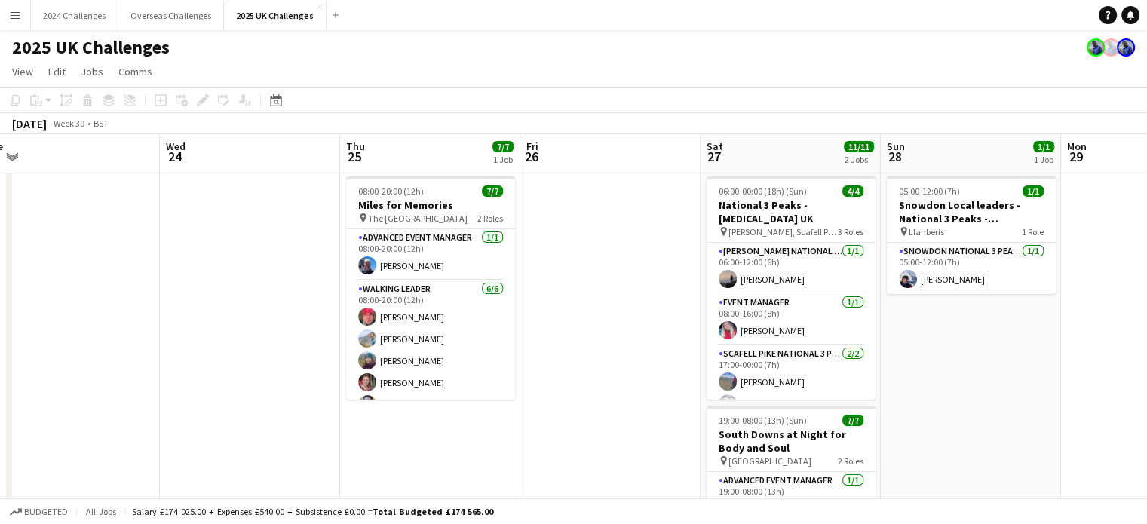
drag, startPoint x: 552, startPoint y: 342, endPoint x: 195, endPoint y: 342, distance: 356.8
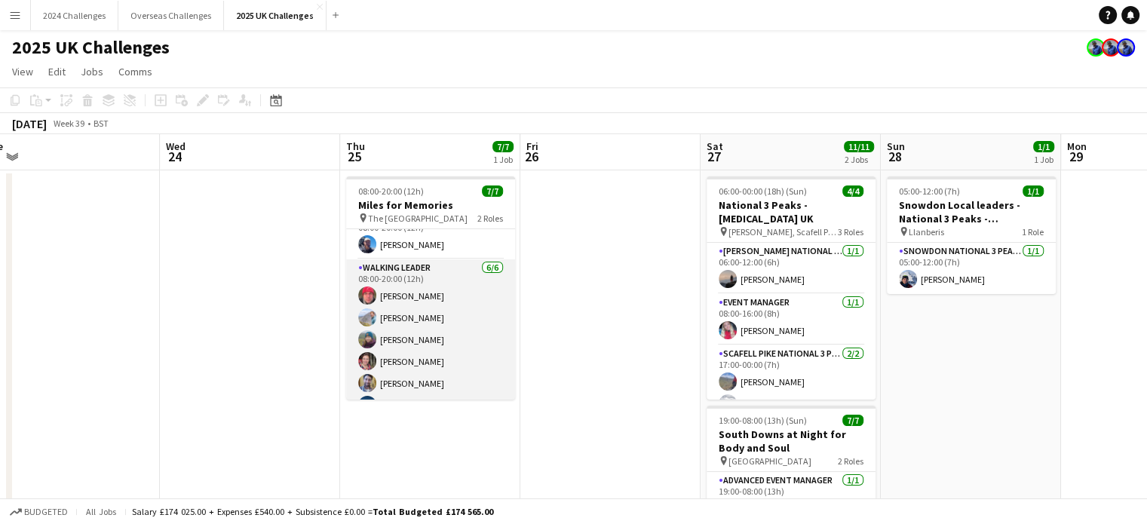
scroll to position [41, 0]
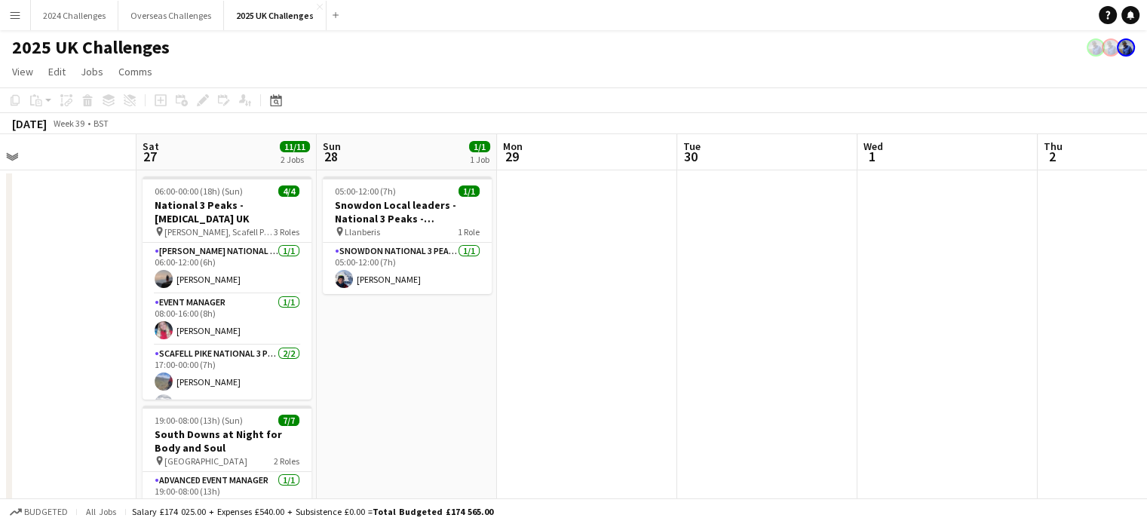
drag, startPoint x: 1034, startPoint y: 352, endPoint x: 453, endPoint y: 388, distance: 581.9
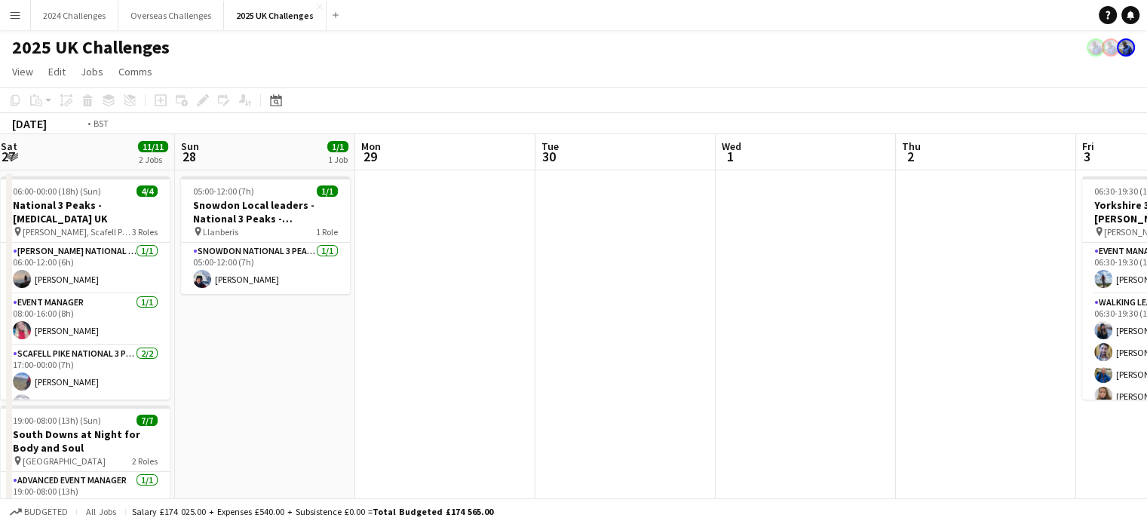
drag, startPoint x: 880, startPoint y: 318, endPoint x: 407, endPoint y: 355, distance: 475.2
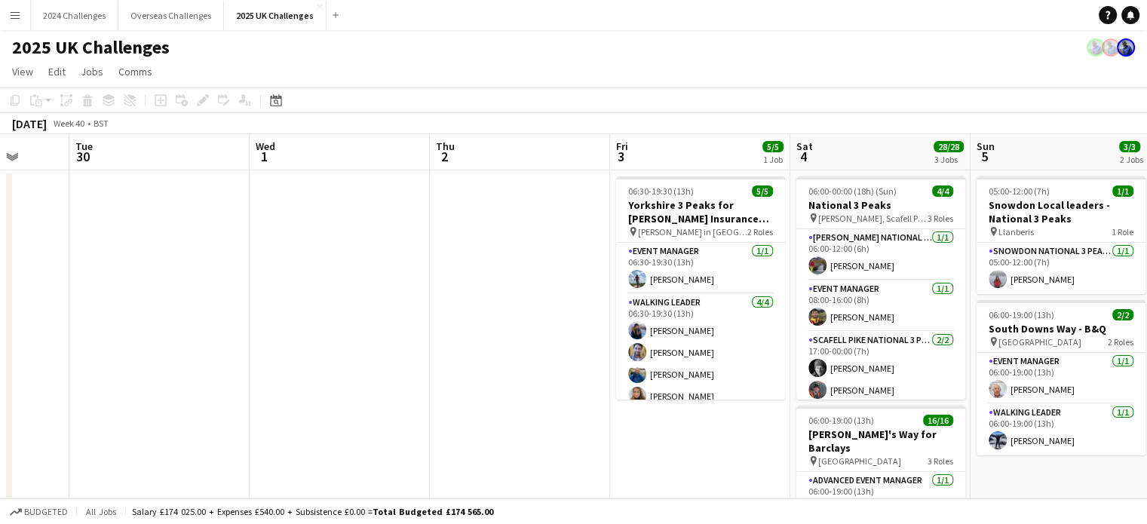
scroll to position [0, 542]
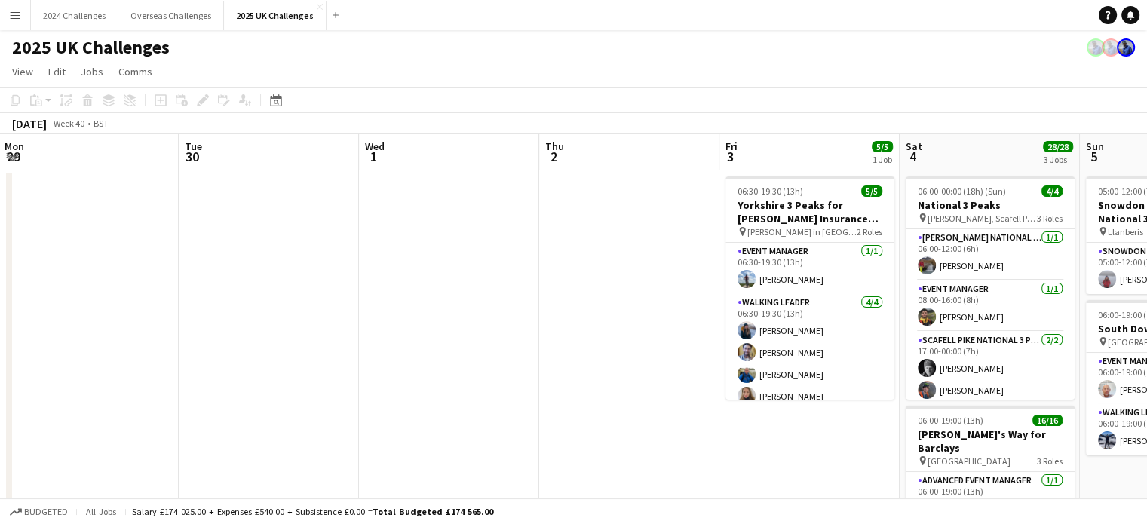
drag, startPoint x: 481, startPoint y: 359, endPoint x: 334, endPoint y: 364, distance: 147.2
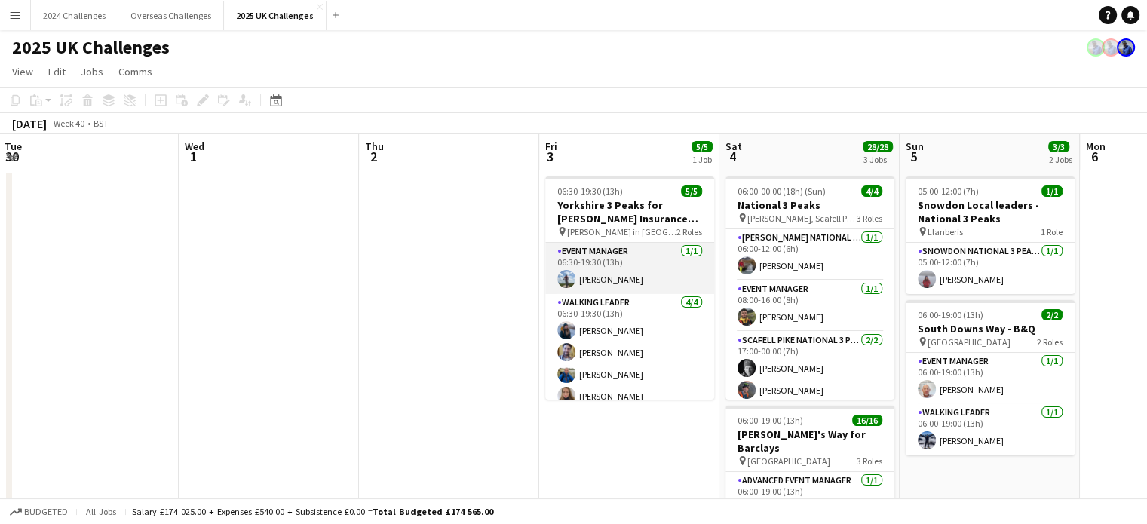
drag, startPoint x: 603, startPoint y: 281, endPoint x: 631, endPoint y: 280, distance: 27.9
click at [603, 280] on app-card-role "Event Manager [DATE] 06:30-19:30 (13h) [PERSON_NAME]" at bounding box center [629, 268] width 169 height 51
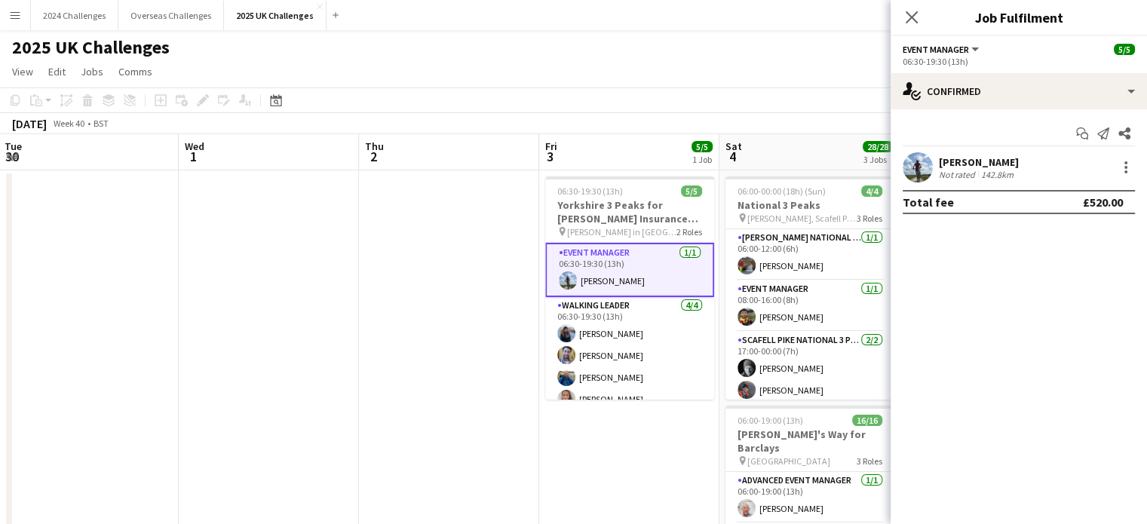
click at [975, 158] on div "[PERSON_NAME]" at bounding box center [979, 162] width 80 height 14
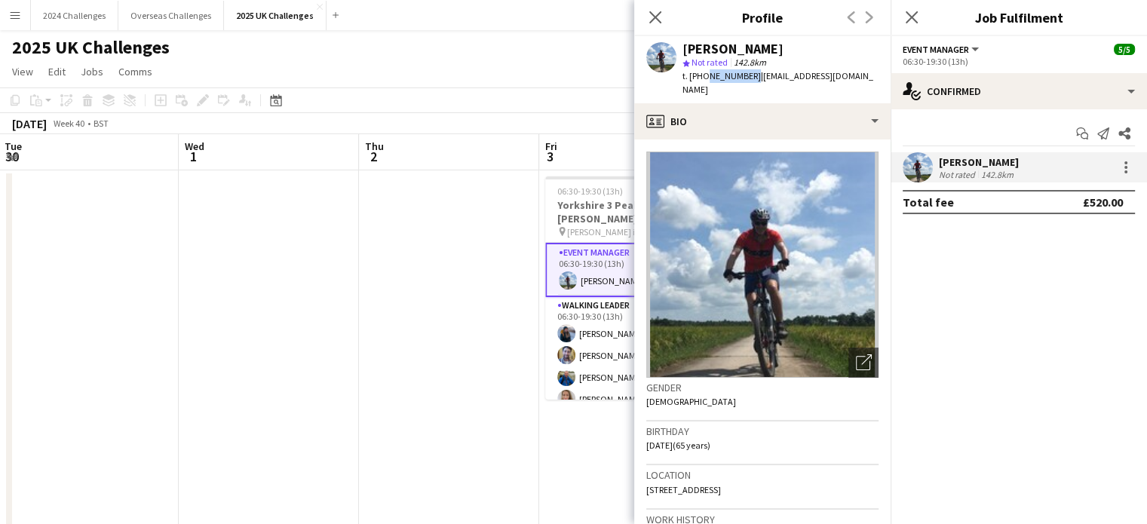
drag, startPoint x: 746, startPoint y: 75, endPoint x: 704, endPoint y: 74, distance: 42.3
click at [704, 74] on span "t. [PHONE_NUMBER]" at bounding box center [722, 75] width 78 height 11
copy span "7713626292"
